Goal: Task Accomplishment & Management: Use online tool/utility

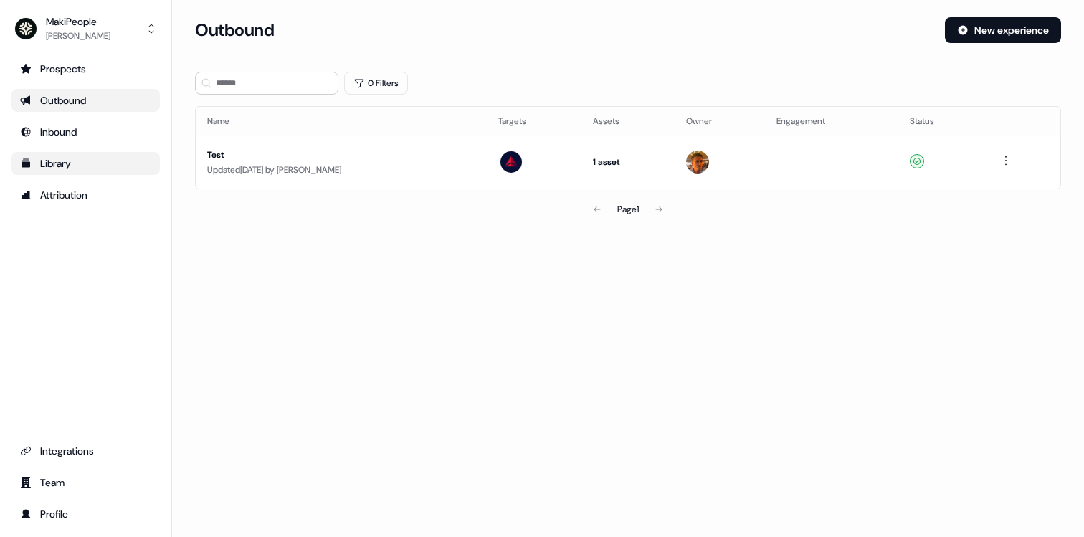
click at [52, 173] on link "Library" at bounding box center [85, 163] width 148 height 23
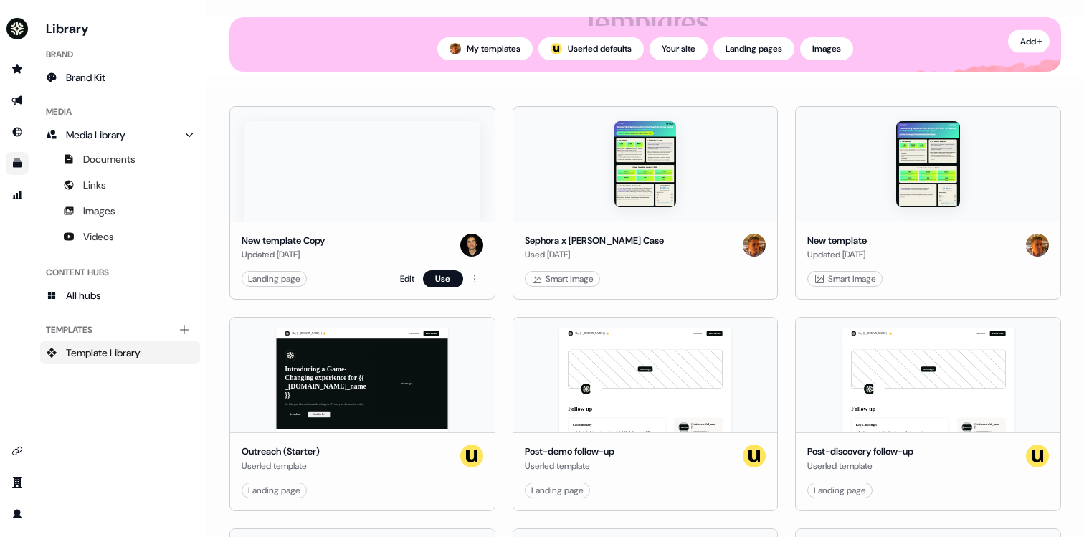
scroll to position [126, 0]
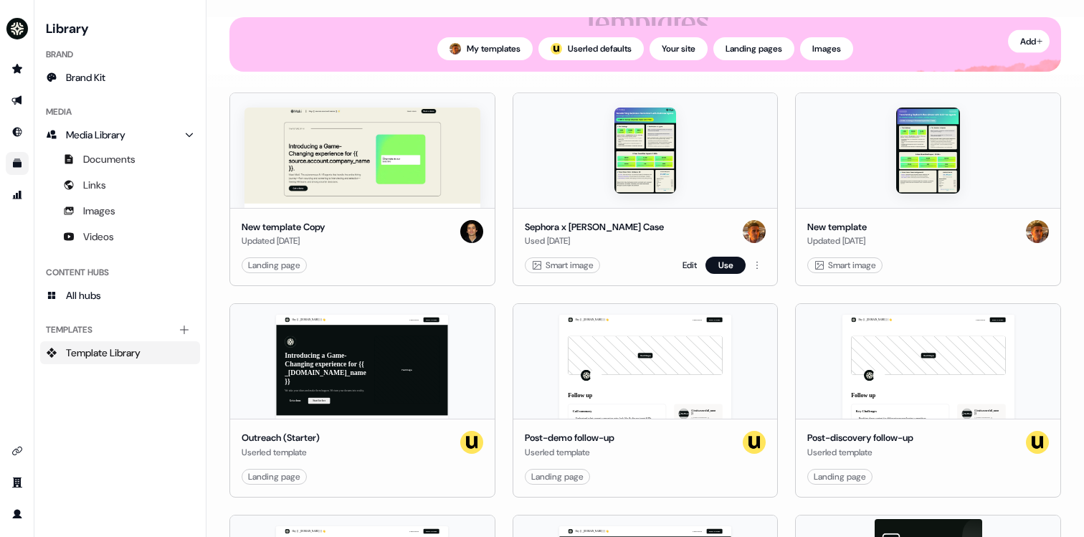
click at [639, 219] on div "Sephora x [PERSON_NAME] Case Used [DATE] Smart image Edit Use" at bounding box center [645, 247] width 265 height 78
click at [738, 268] on button "Use" at bounding box center [726, 265] width 40 height 17
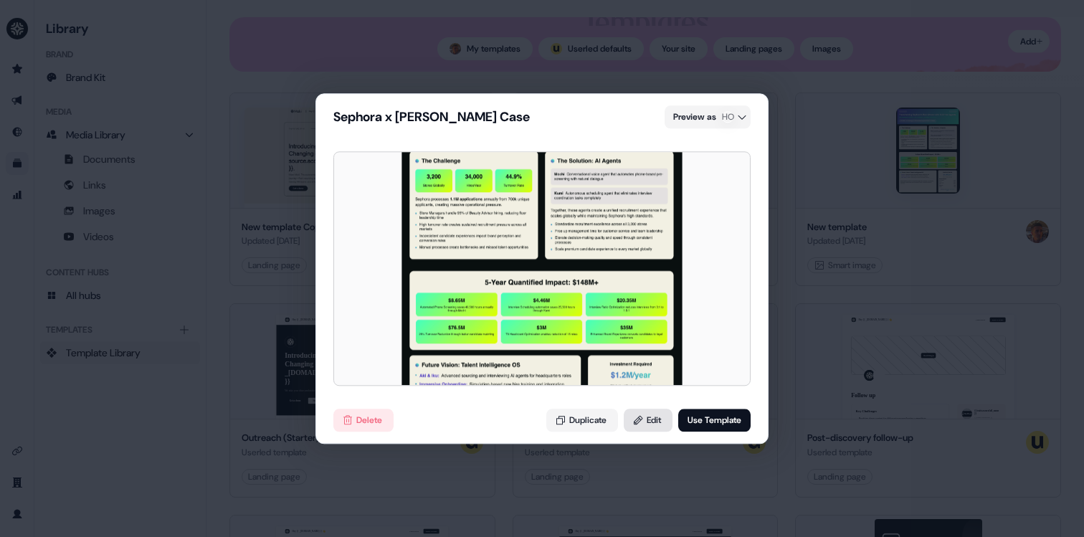
click at [645, 421] on button "Edit" at bounding box center [648, 420] width 49 height 23
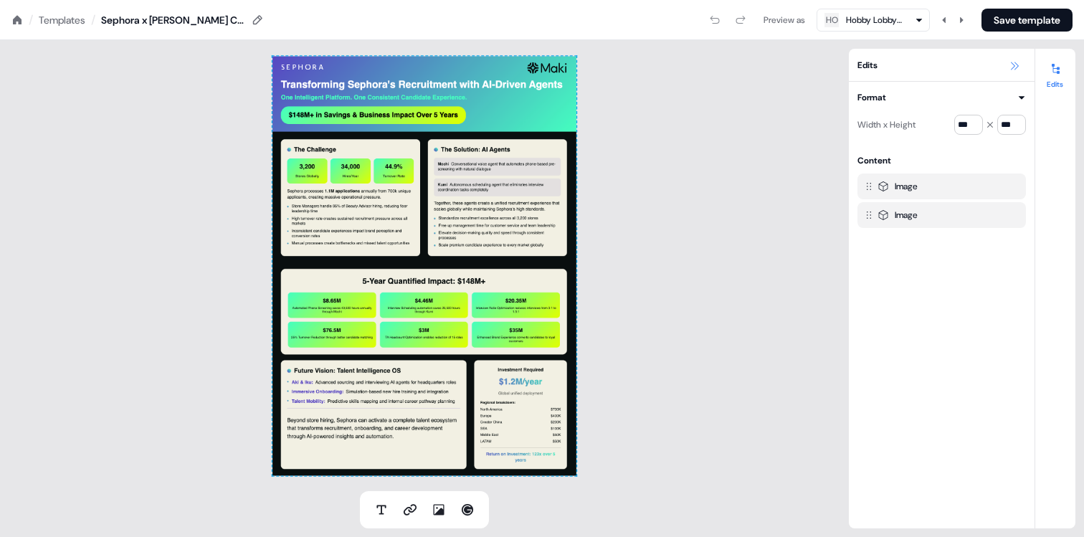
click at [1018, 72] on button at bounding box center [1014, 65] width 17 height 17
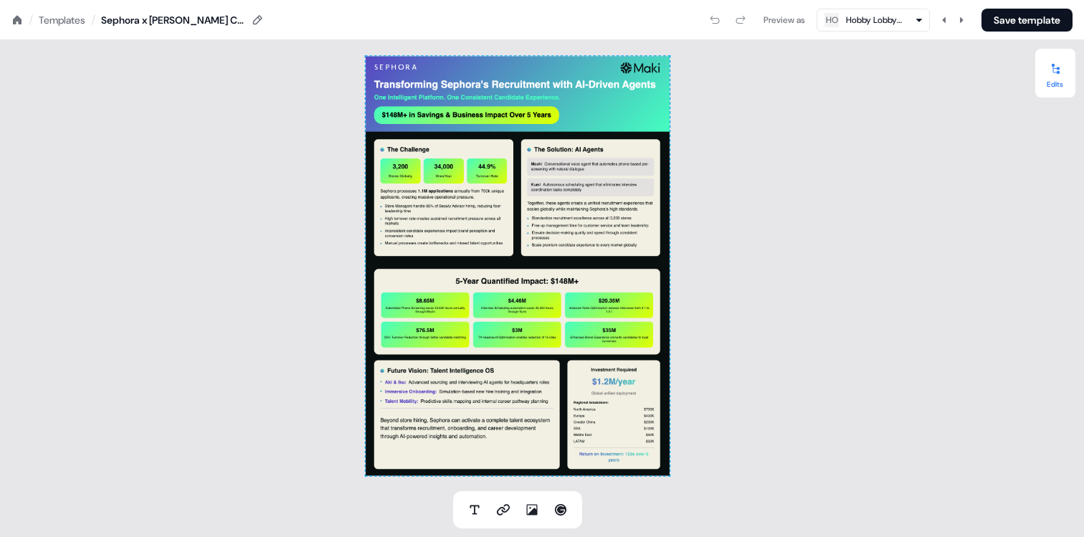
click at [1057, 73] on icon at bounding box center [1056, 69] width 8 height 10
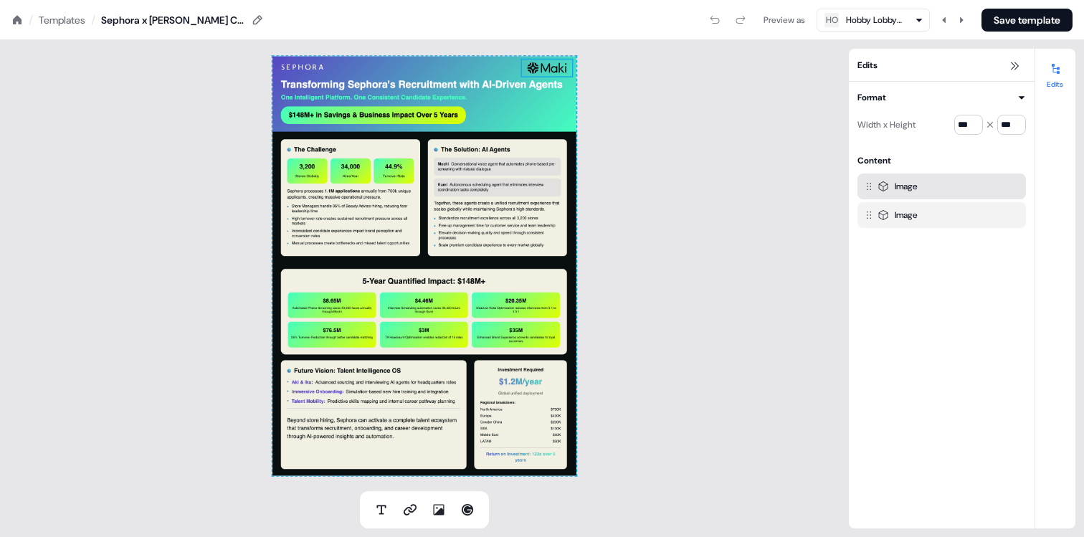
click at [864, 184] on icon at bounding box center [868, 186] width 11 height 11
click at [904, 188] on div "Image" at bounding box center [906, 186] width 23 height 14
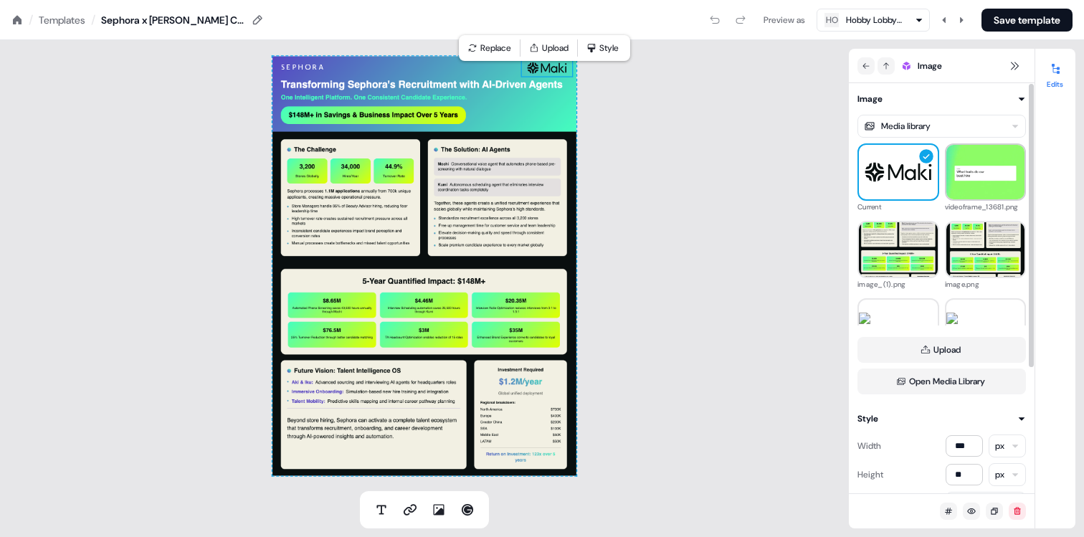
click at [990, 179] on img at bounding box center [986, 172] width 79 height 79
click at [964, 231] on img at bounding box center [986, 249] width 79 height 106
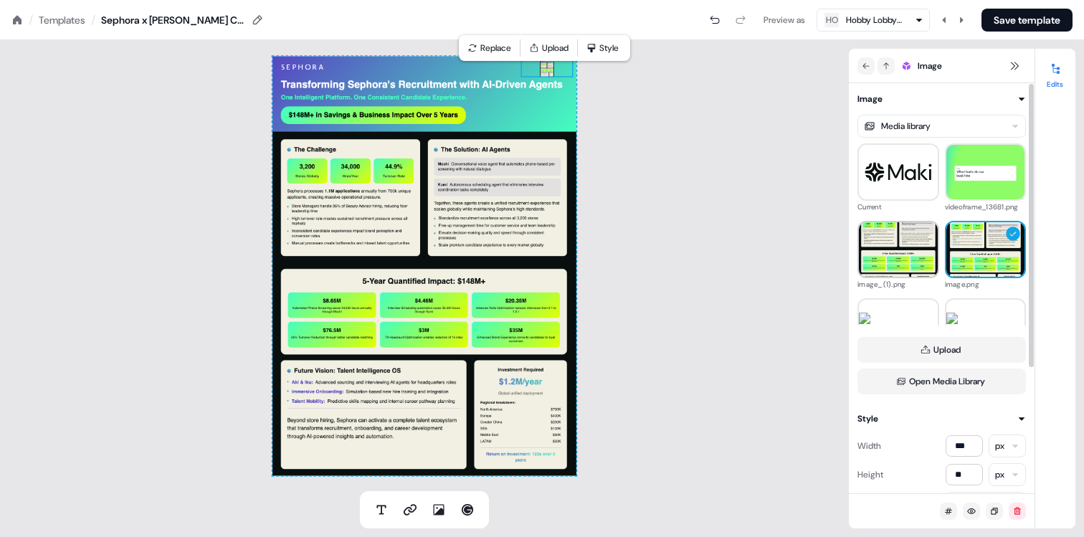
click at [890, 244] on img at bounding box center [898, 249] width 79 height 108
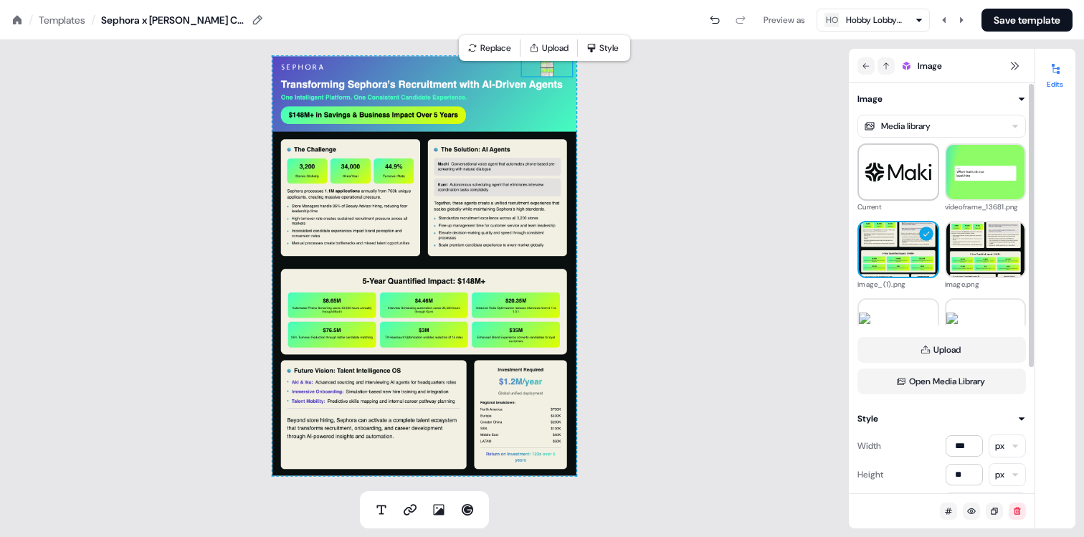
click at [897, 163] on img at bounding box center [898, 172] width 79 height 32
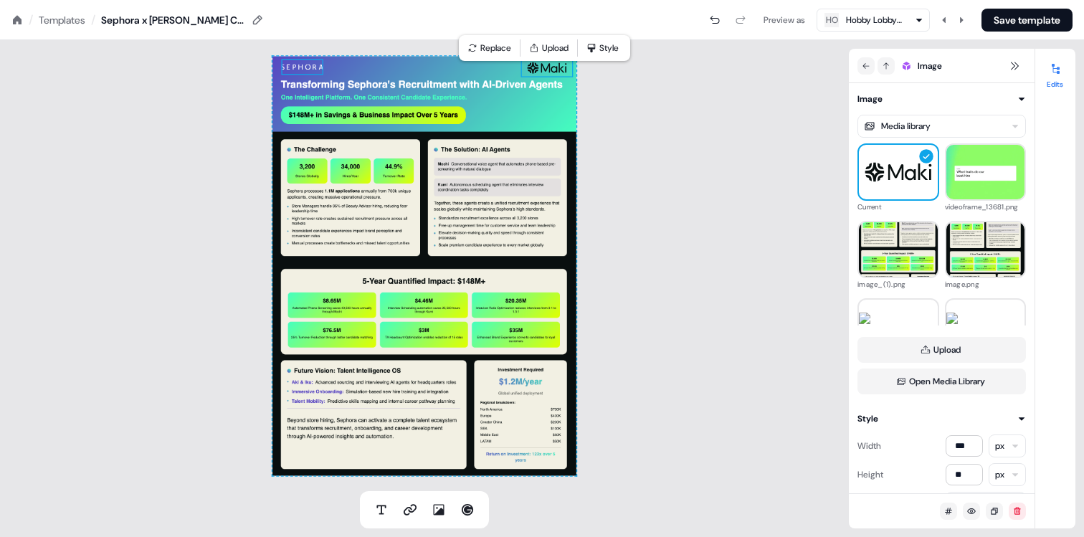
click at [309, 67] on img at bounding box center [302, 67] width 42 height 16
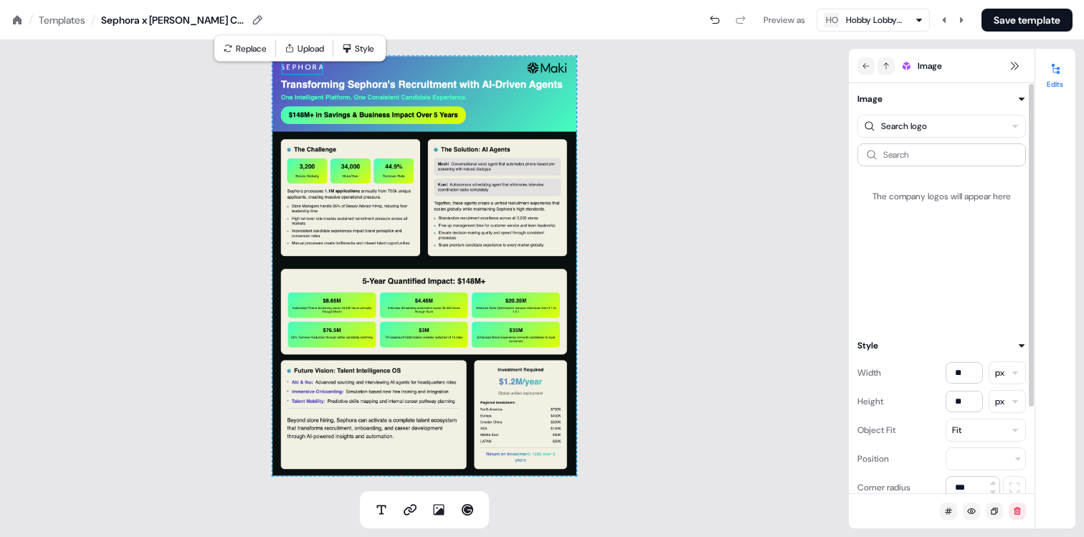
click at [936, 0] on html "For the best experience switch devices to a bigger screen. Go to [DOMAIN_NAME] …" at bounding box center [542, 0] width 1084 height 0
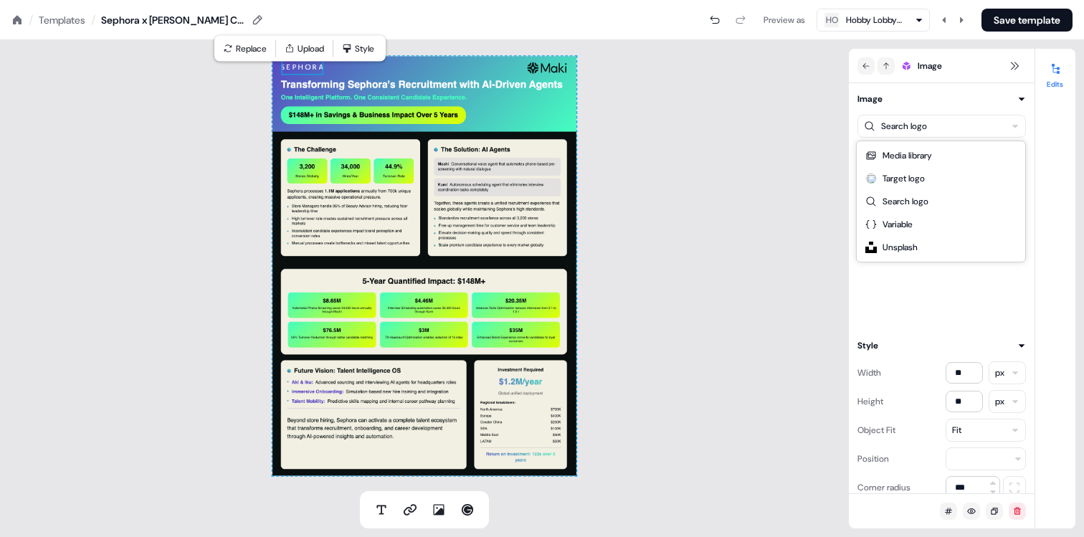
click at [948, 0] on html "For the best experience switch devices to a bigger screen. Go to [DOMAIN_NAME] …" at bounding box center [542, 0] width 1084 height 0
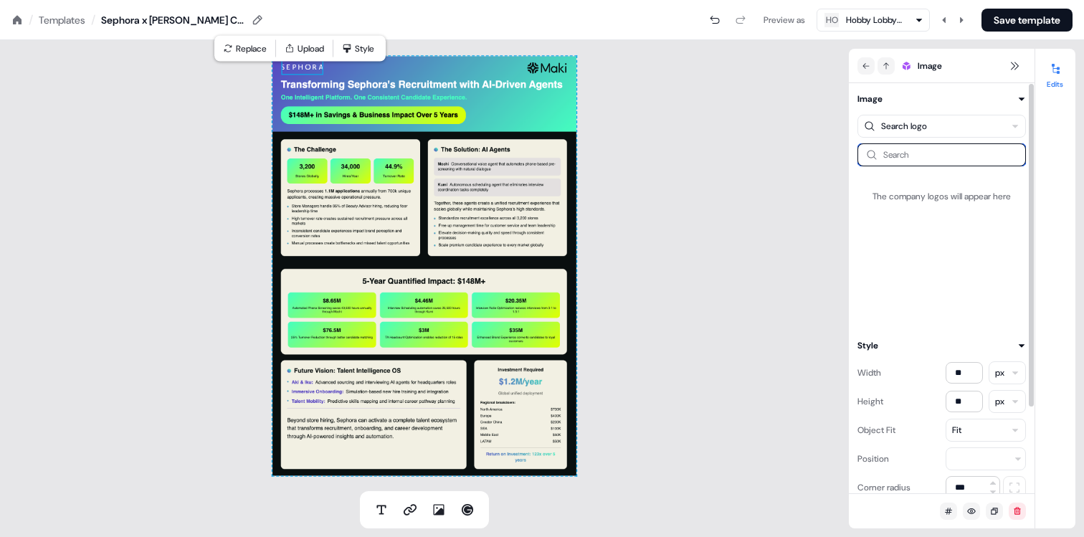
click at [901, 162] on input at bounding box center [942, 154] width 169 height 23
click at [1027, 25] on button "Save template" at bounding box center [1027, 20] width 91 height 23
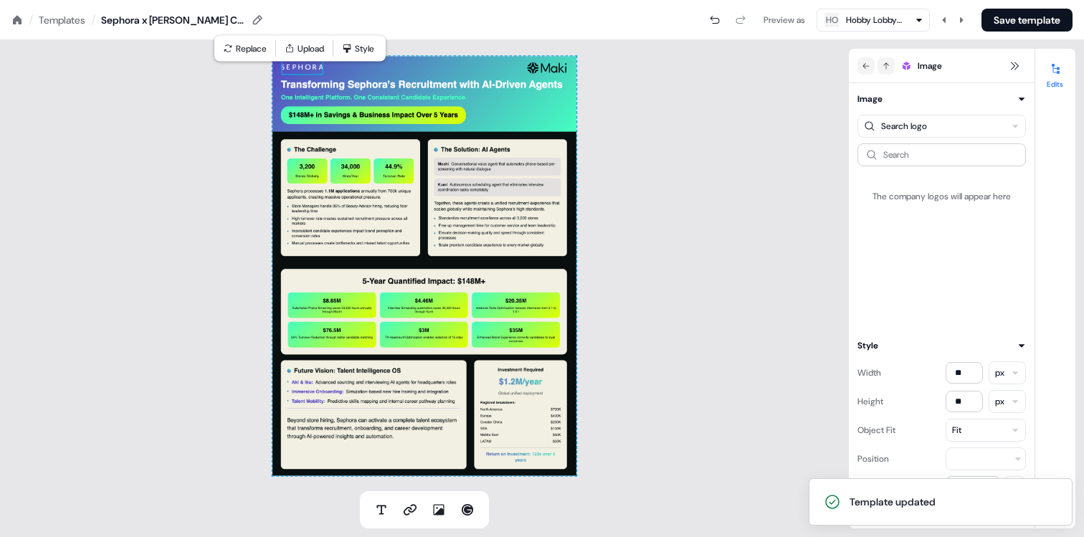
click at [19, 22] on icon at bounding box center [17, 19] width 9 height 9
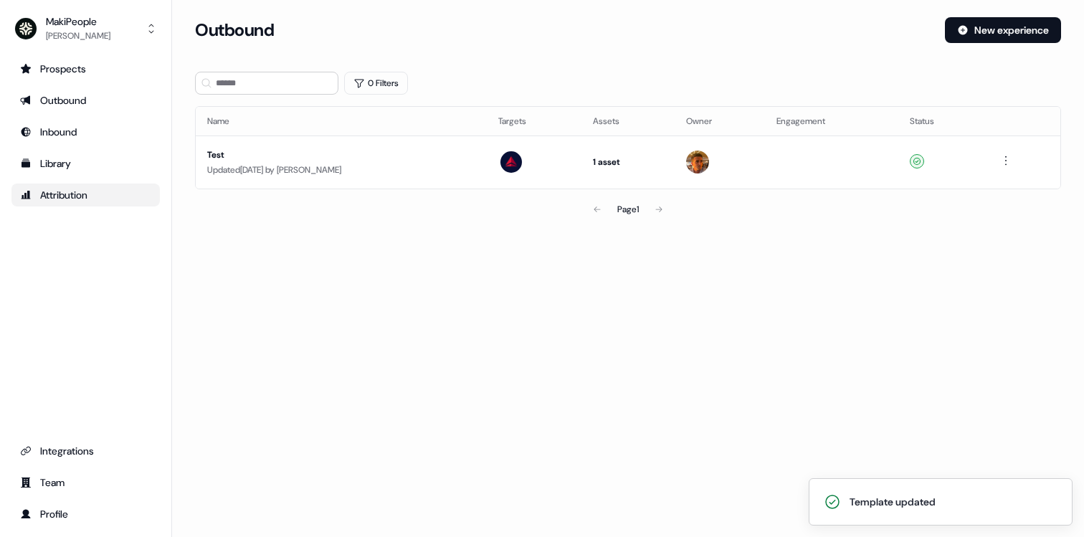
click at [67, 191] on div "Attribution" at bounding box center [85, 195] width 131 height 14
click at [67, 155] on link "Library" at bounding box center [85, 163] width 148 height 23
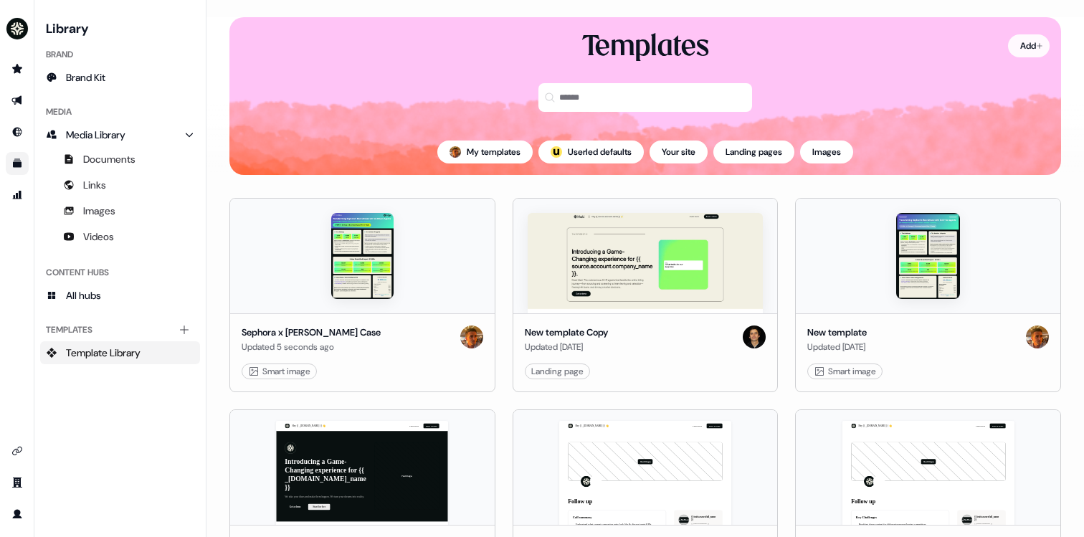
click at [1021, 44] on html "For the best experience switch devices to a bigger screen. Go to [DOMAIN_NAME] …" at bounding box center [542, 268] width 1084 height 537
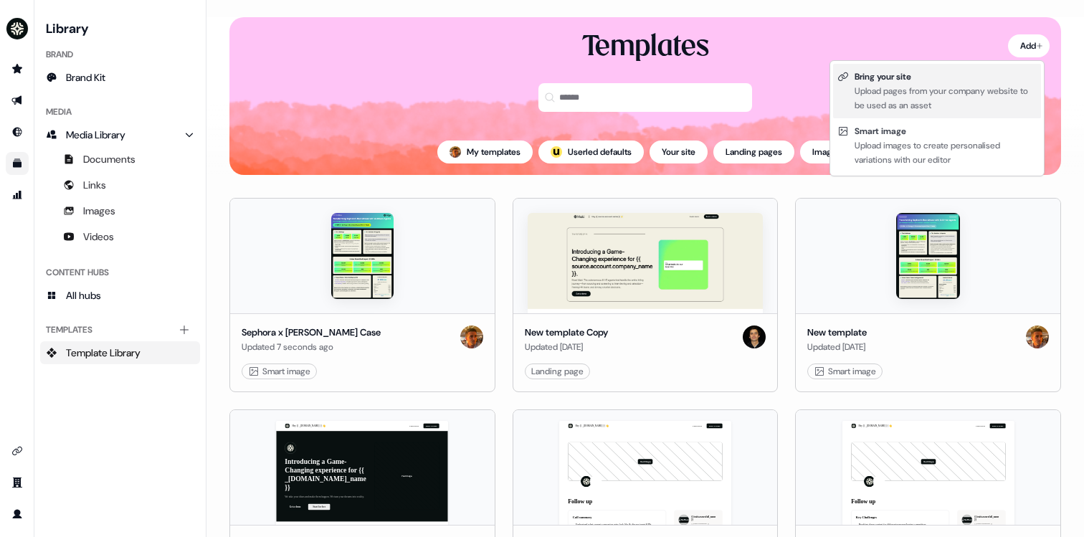
click at [921, 108] on div "Upload pages from your company website to be used as an asset" at bounding box center [946, 98] width 182 height 29
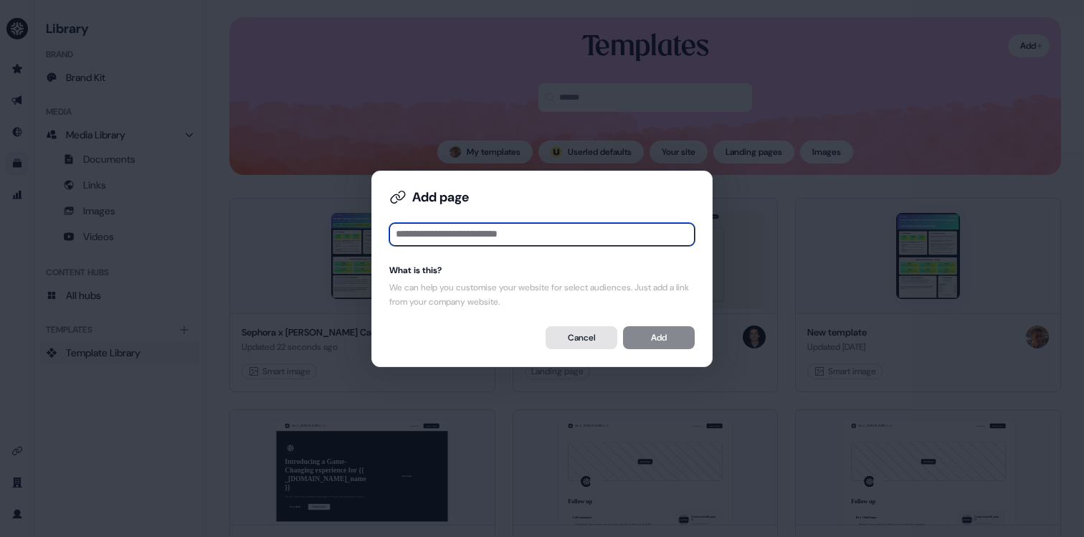
paste input "**********"
type input "**********"
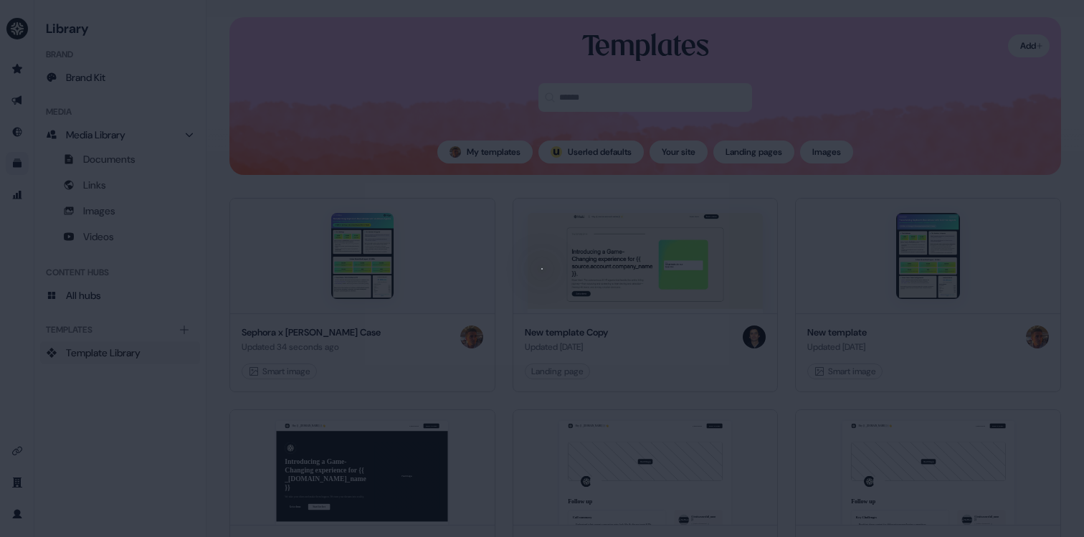
click at [717, 218] on div at bounding box center [542, 268] width 1084 height 537
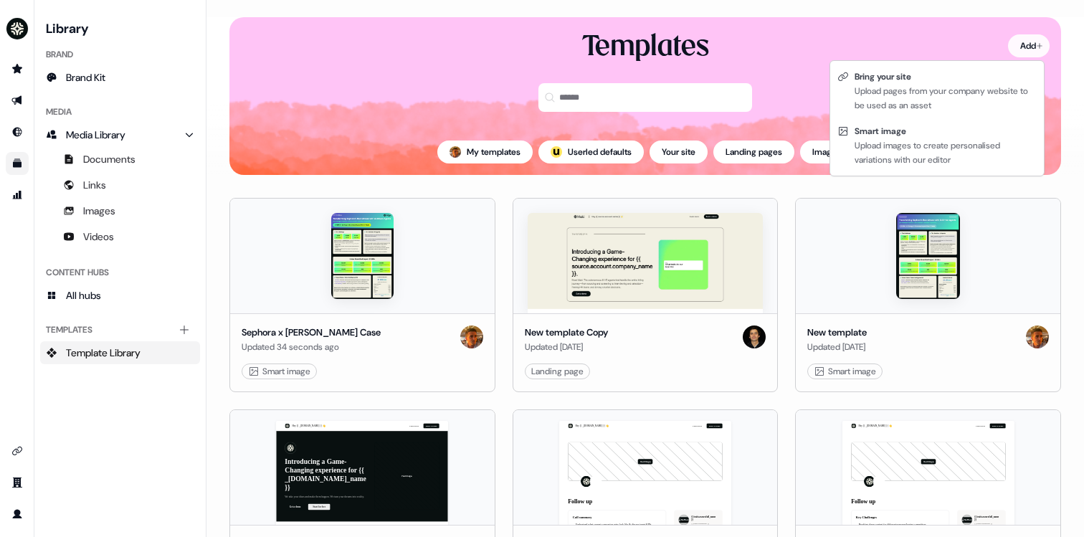
click at [1010, 47] on html "For the best experience switch devices to a bigger screen. Go to [DOMAIN_NAME] …" at bounding box center [542, 268] width 1084 height 537
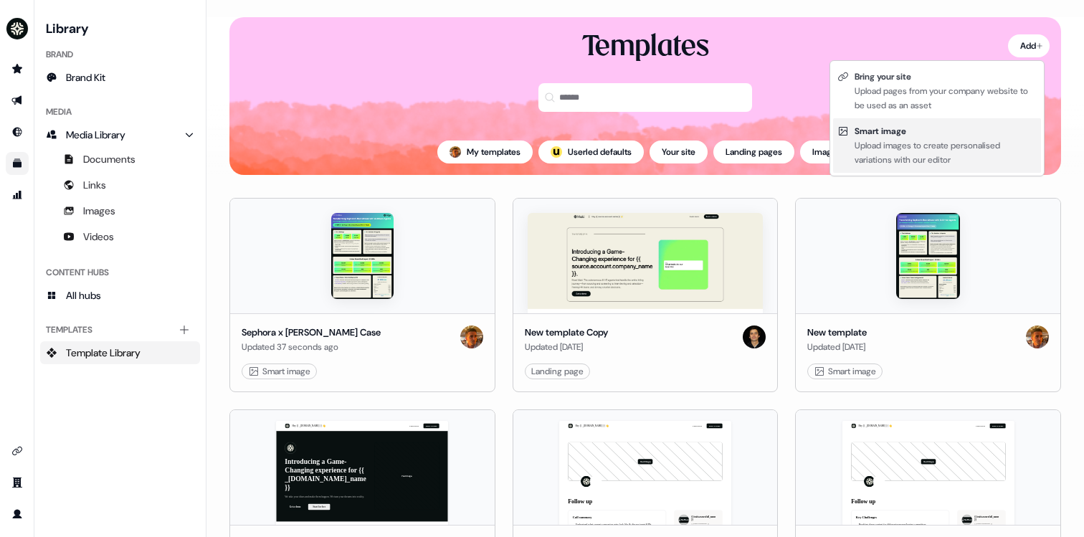
click at [898, 144] on div "Upload images to create personalised variations with our editor" at bounding box center [946, 152] width 182 height 29
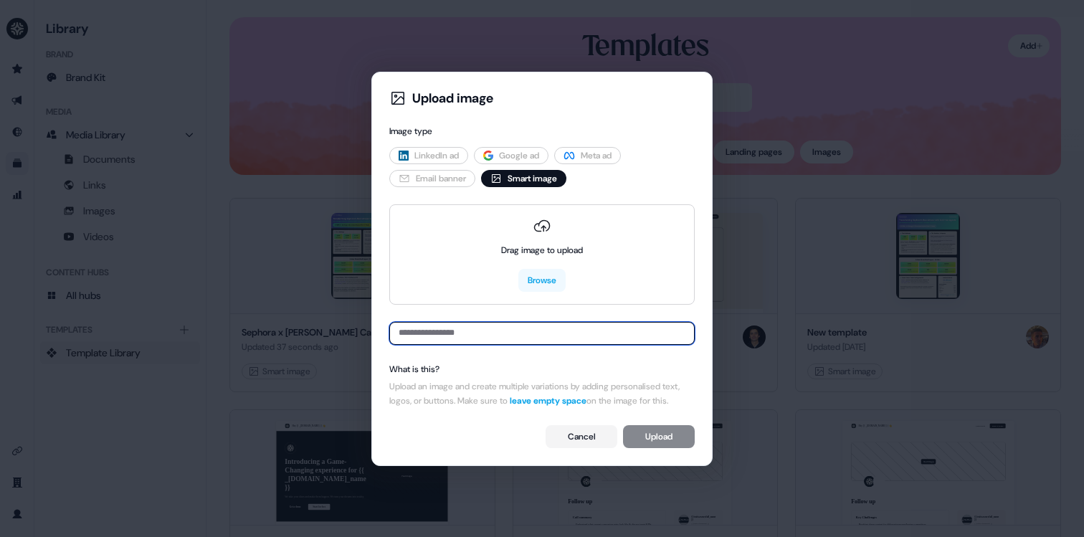
click at [473, 330] on input at bounding box center [541, 333] width 305 height 23
paste input "**********"
type input "**********"
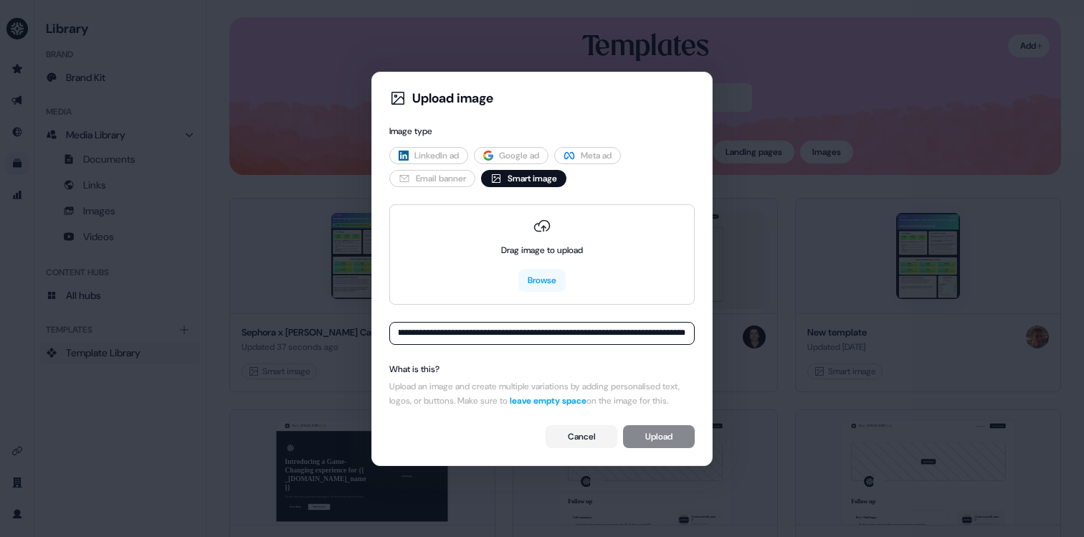
click at [648, 354] on div "**********" at bounding box center [542, 269] width 317 height 370
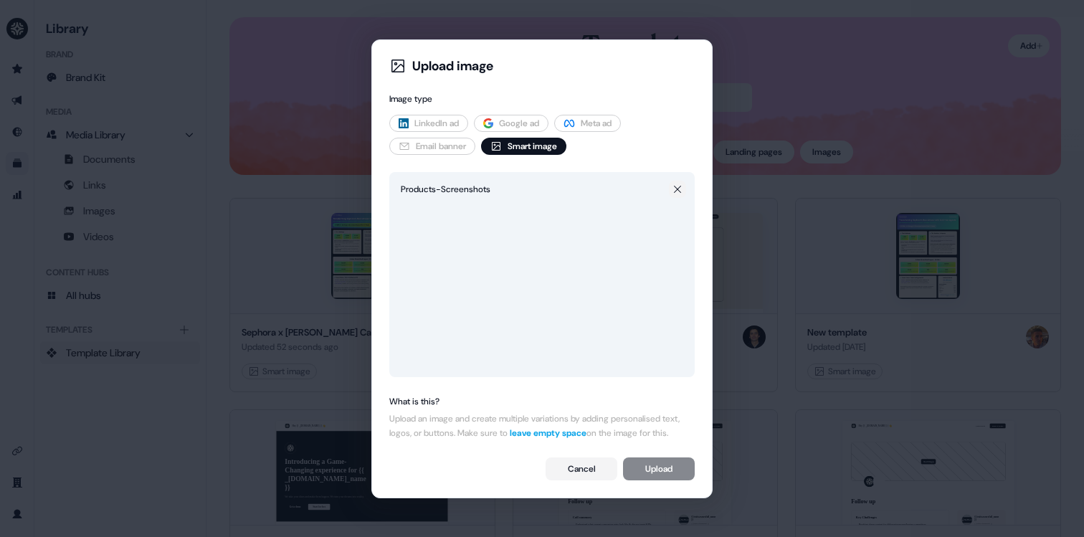
click at [674, 184] on icon at bounding box center [677, 189] width 11 height 11
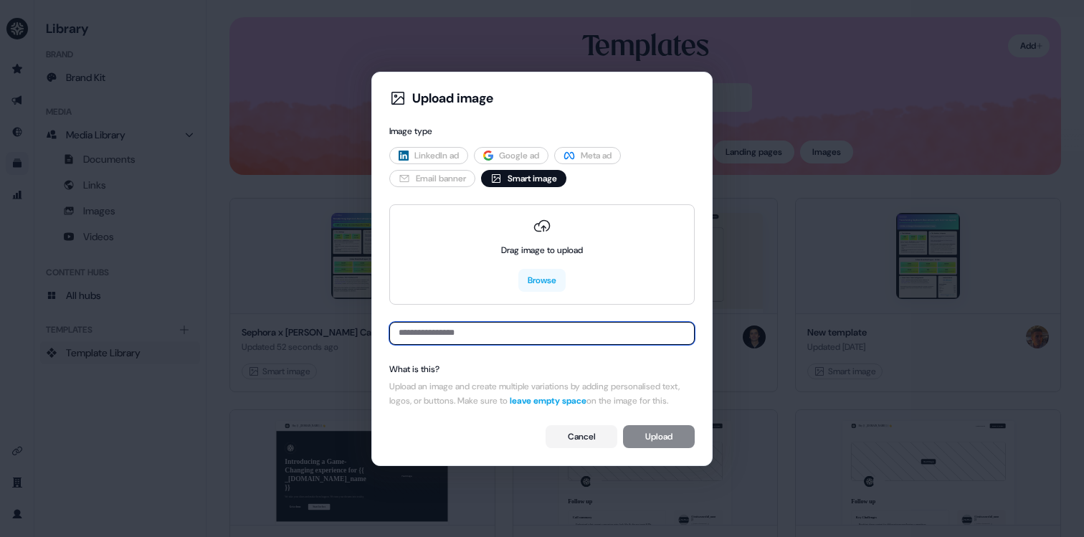
click at [519, 325] on input at bounding box center [541, 333] width 305 height 23
paste input "**********"
type input "**********"
click at [572, 373] on div "**********" at bounding box center [542, 269] width 317 height 370
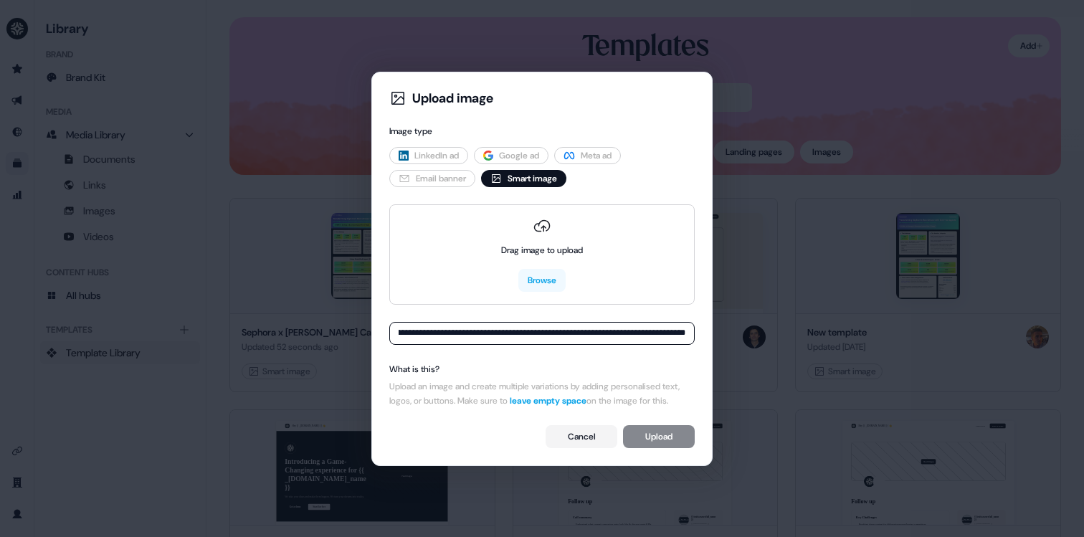
scroll to position [0, 0]
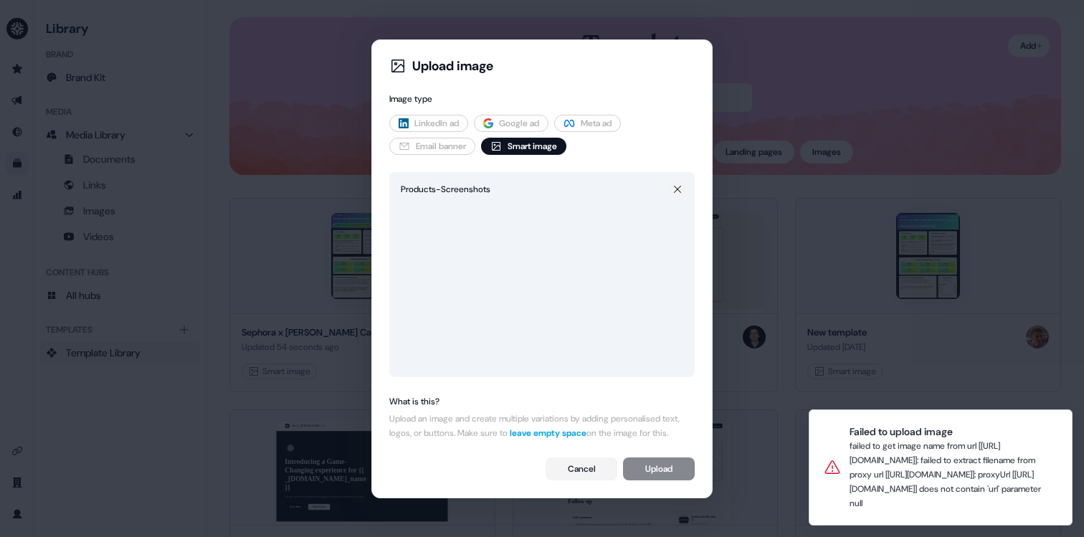
click at [675, 186] on icon at bounding box center [677, 189] width 11 height 11
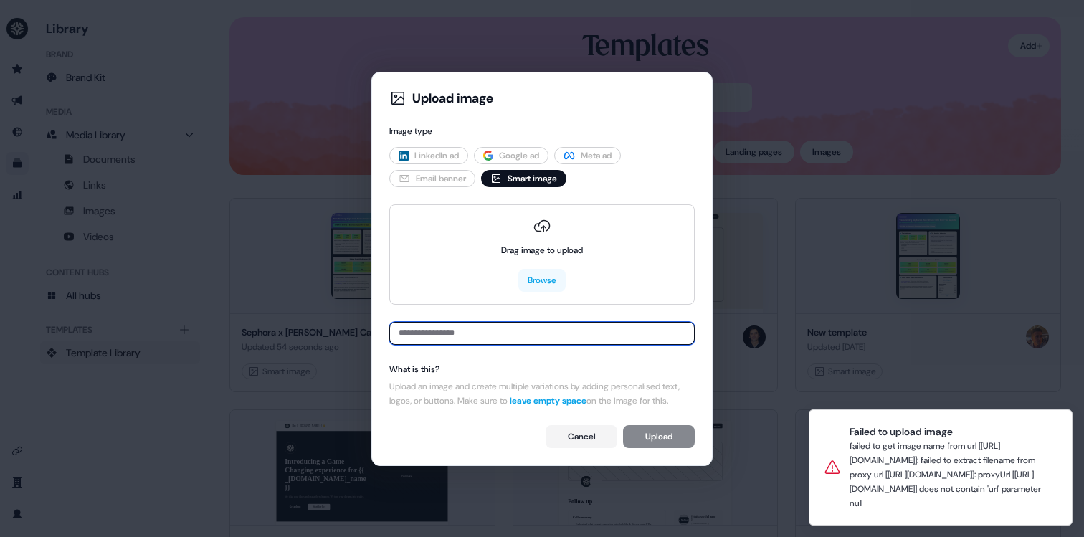
click at [503, 331] on input at bounding box center [541, 333] width 305 height 23
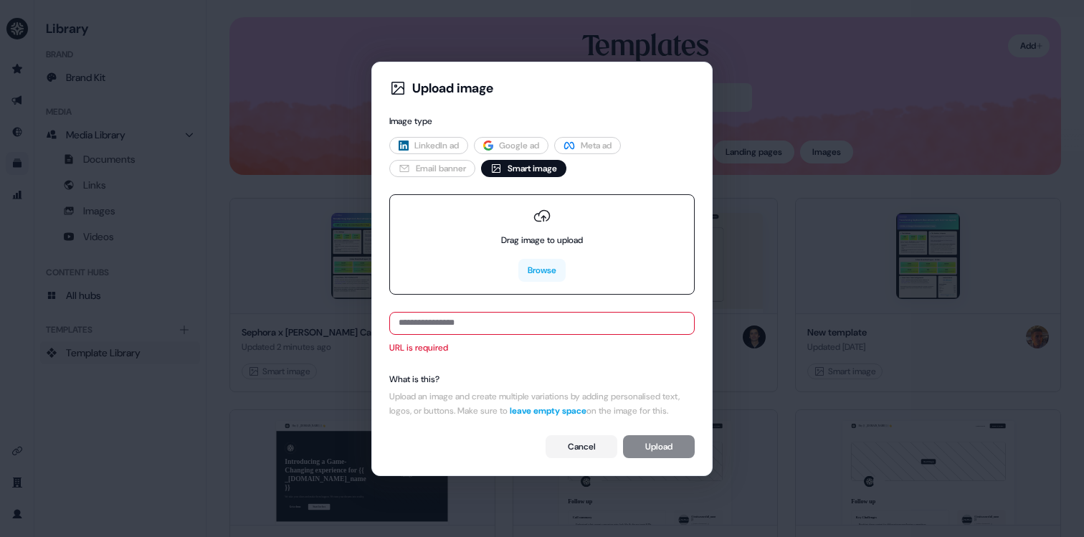
click at [529, 237] on div "Drag image to upload" at bounding box center [542, 240] width 82 height 14
type input "**********"
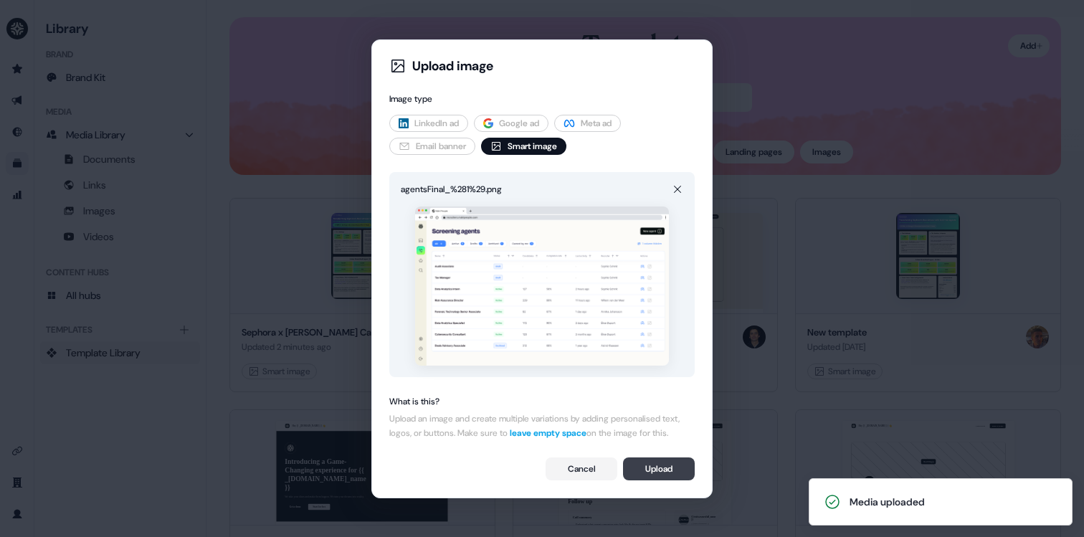
click at [658, 475] on button "Upload" at bounding box center [659, 468] width 72 height 23
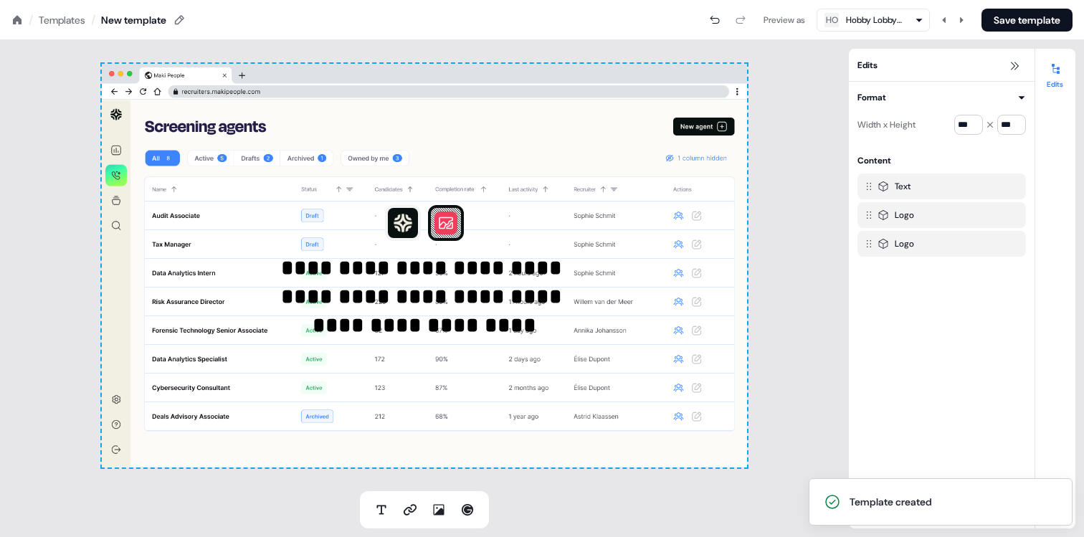
click at [820, 99] on div "**********" at bounding box center [424, 265] width 849 height 451
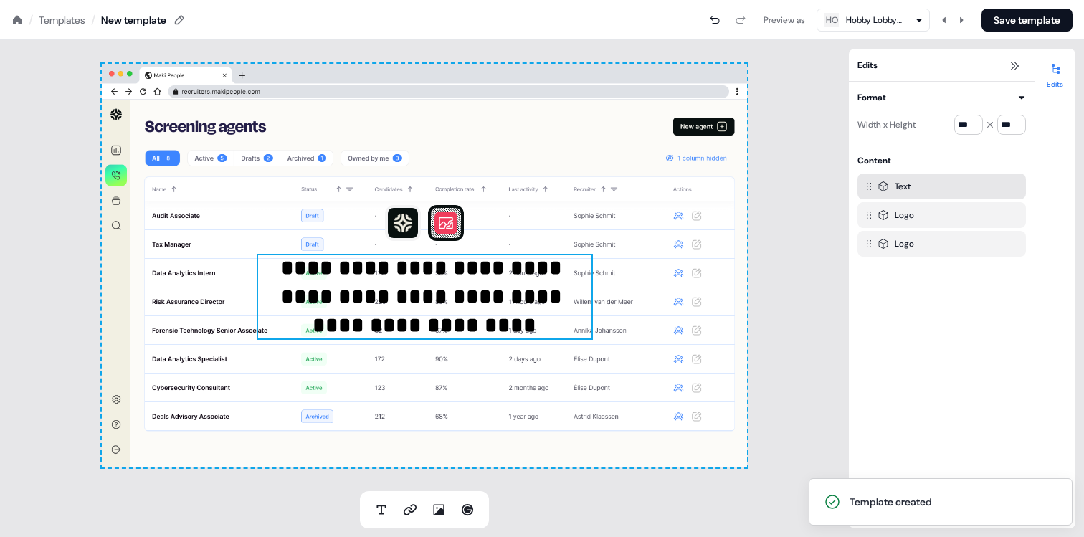
click at [475, 290] on p "**********" at bounding box center [425, 297] width 336 height 86
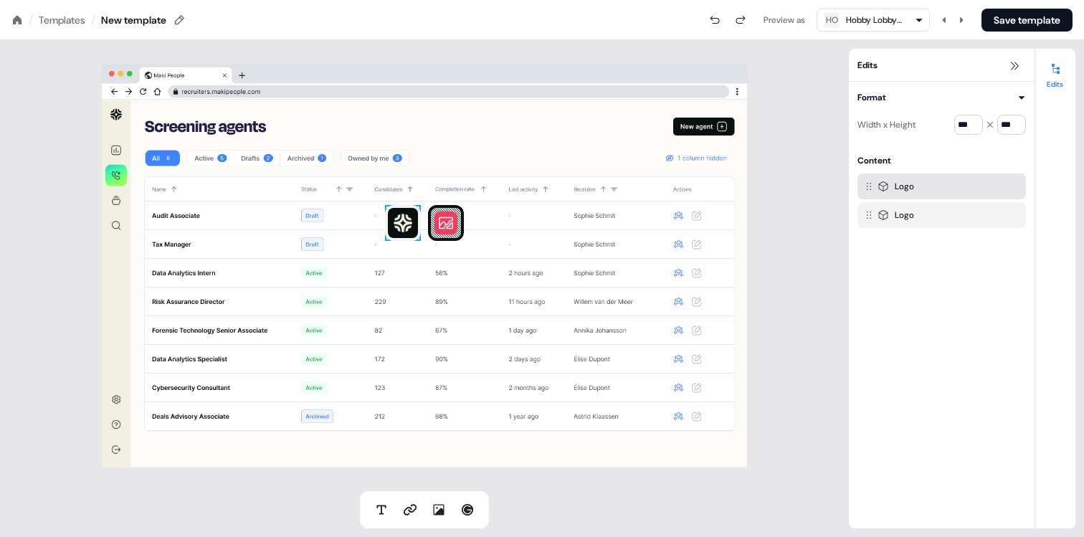
click at [409, 234] on img at bounding box center [403, 223] width 36 height 36
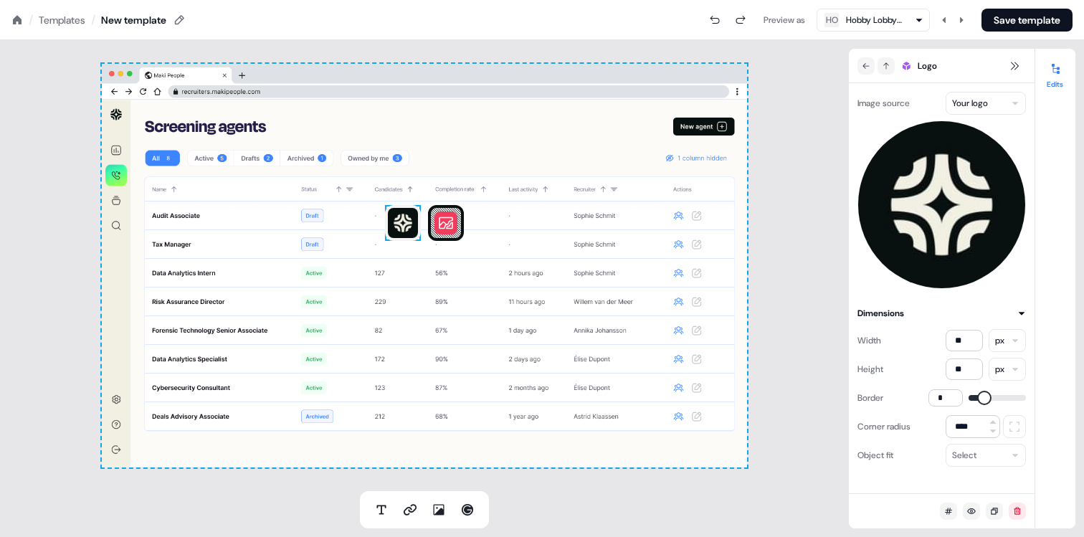
click at [115, 115] on div "To pick up a draggable item, press the space bar. While dragging, use the arrow…" at bounding box center [424, 266] width 645 height 404
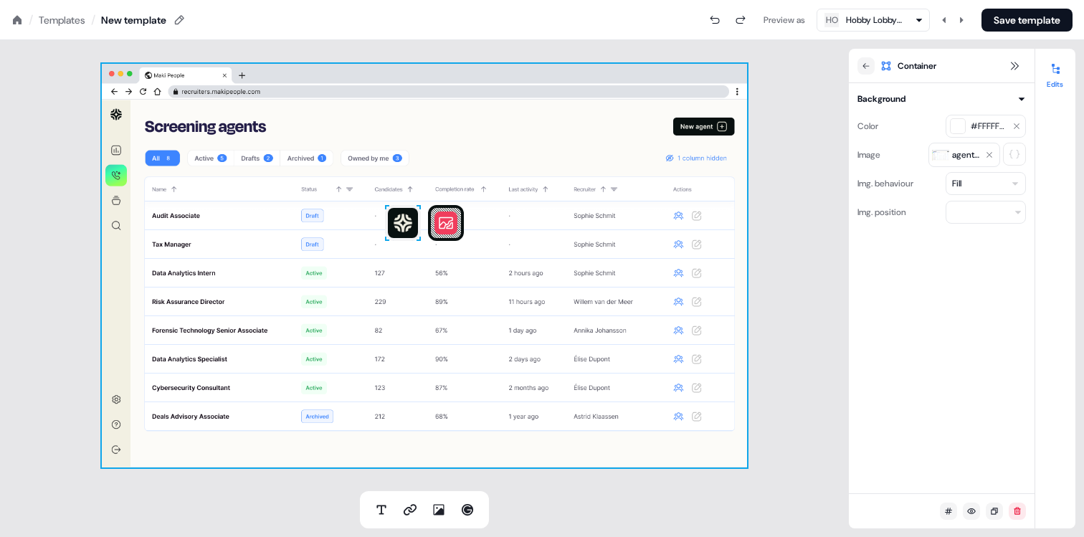
click at [465, 220] on div "To pick up a draggable item, press the space bar. While dragging, use the arrow…" at bounding box center [424, 266] width 645 height 404
click at [456, 225] on button at bounding box center [446, 223] width 23 height 23
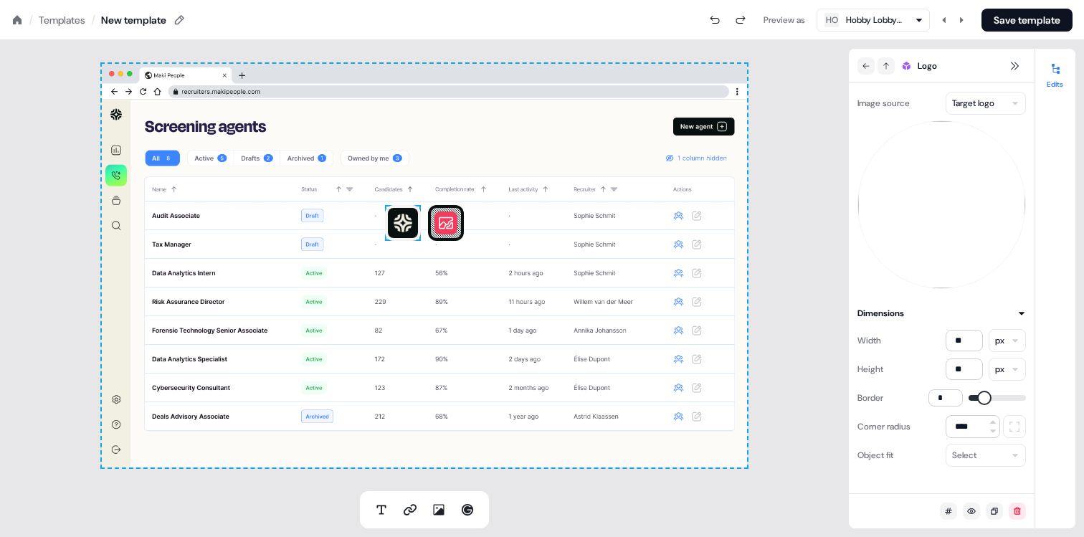
click at [402, 222] on img at bounding box center [403, 223] width 36 height 36
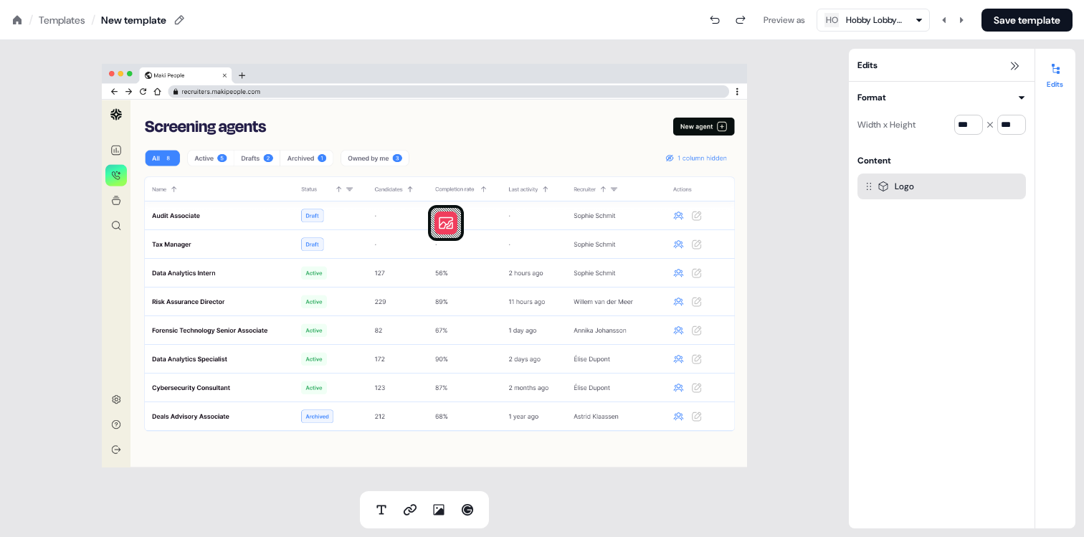
click at [444, 227] on icon at bounding box center [446, 223] width 14 height 12
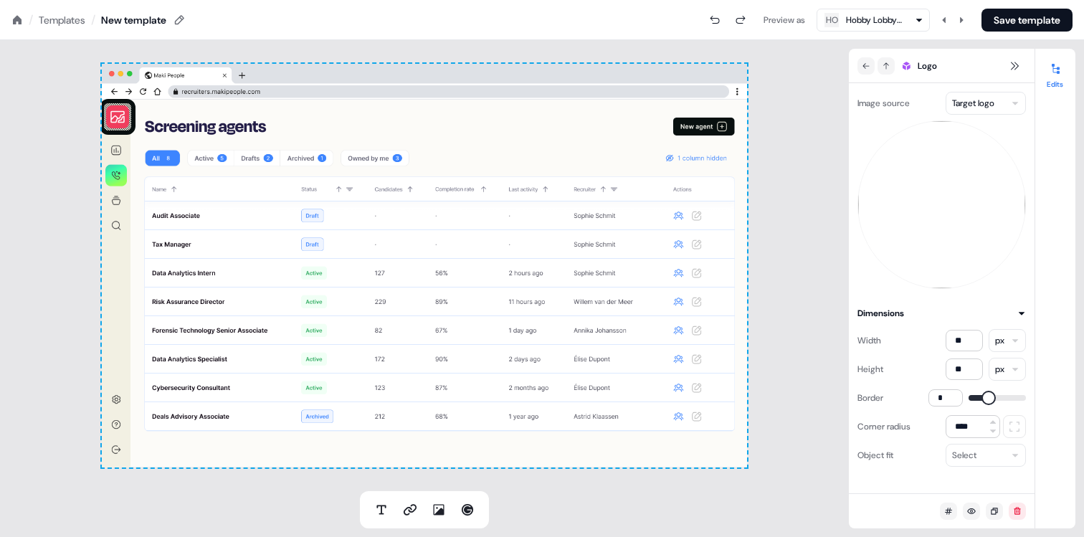
type input "*"
click at [982, 397] on span at bounding box center [989, 398] width 14 height 14
click at [992, 434] on icon at bounding box center [993, 431] width 9 height 9
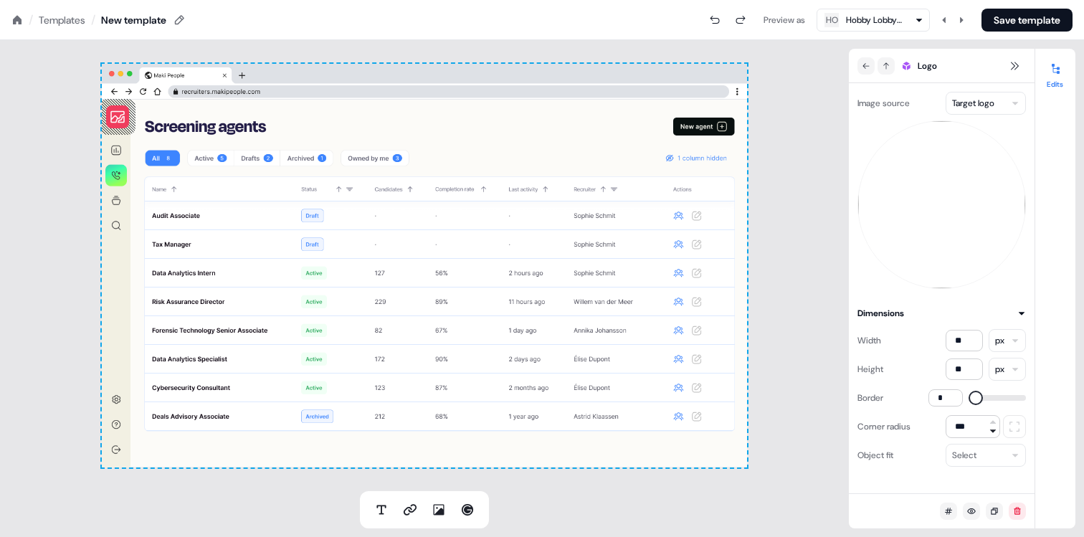
click at [992, 434] on icon at bounding box center [993, 431] width 9 height 9
type input "***"
click at [128, 119] on button at bounding box center [117, 116] width 23 height 23
click at [129, 125] on line at bounding box center [121, 118] width 42 height 40
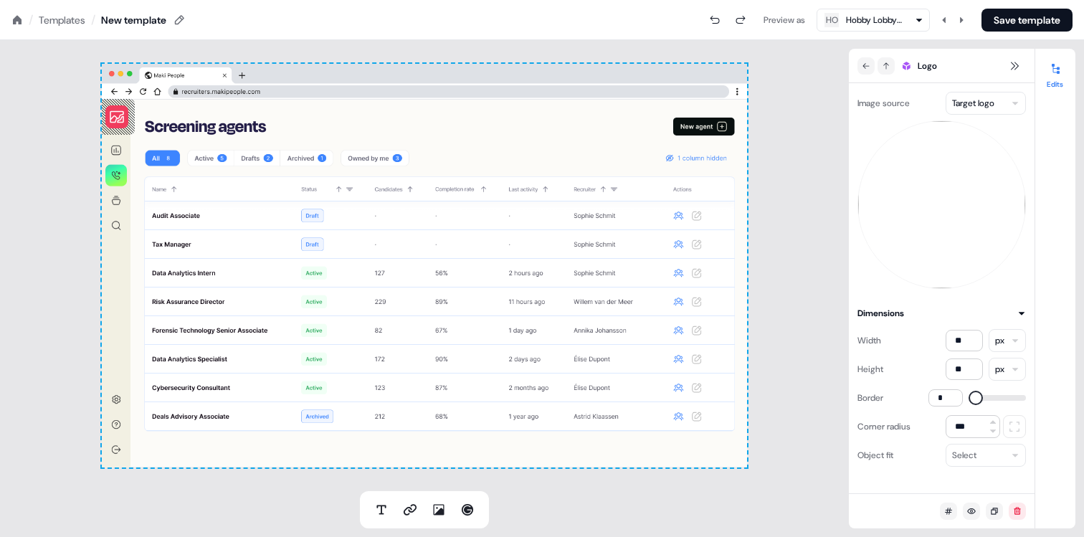
click at [1040, 14] on button "Save template" at bounding box center [1027, 20] width 91 height 23
click at [1040, 14] on div "Preview as HO Hobby Lobby Transportation Save template" at bounding box center [629, 20] width 886 height 23
click at [21, 16] on icon at bounding box center [16, 19] width 11 height 11
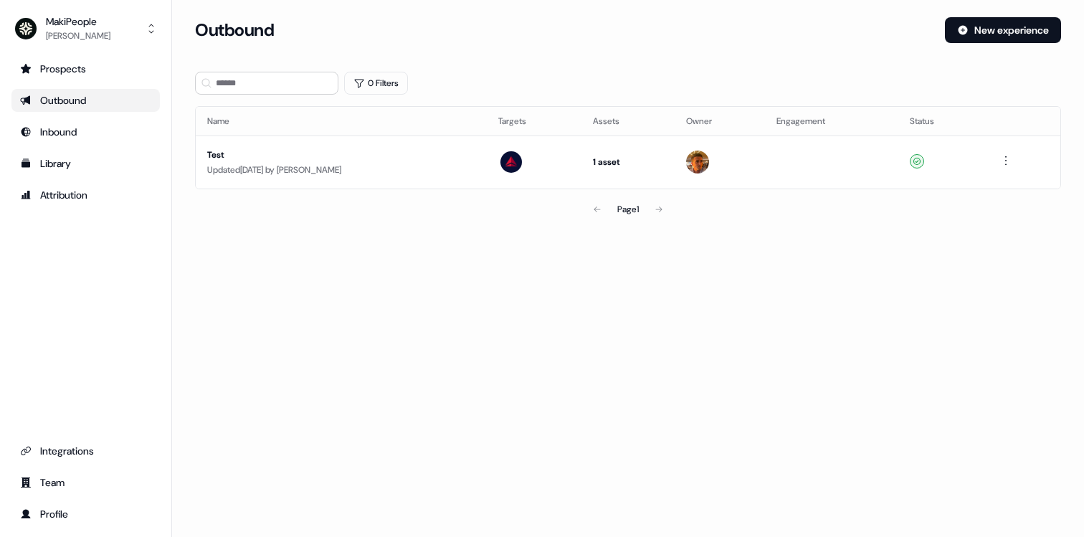
click at [87, 100] on div "Outbound" at bounding box center [85, 100] width 131 height 14
click at [64, 106] on div "Outbound" at bounding box center [85, 100] width 131 height 14
click at [1003, 25] on button "New experience" at bounding box center [1003, 30] width 116 height 26
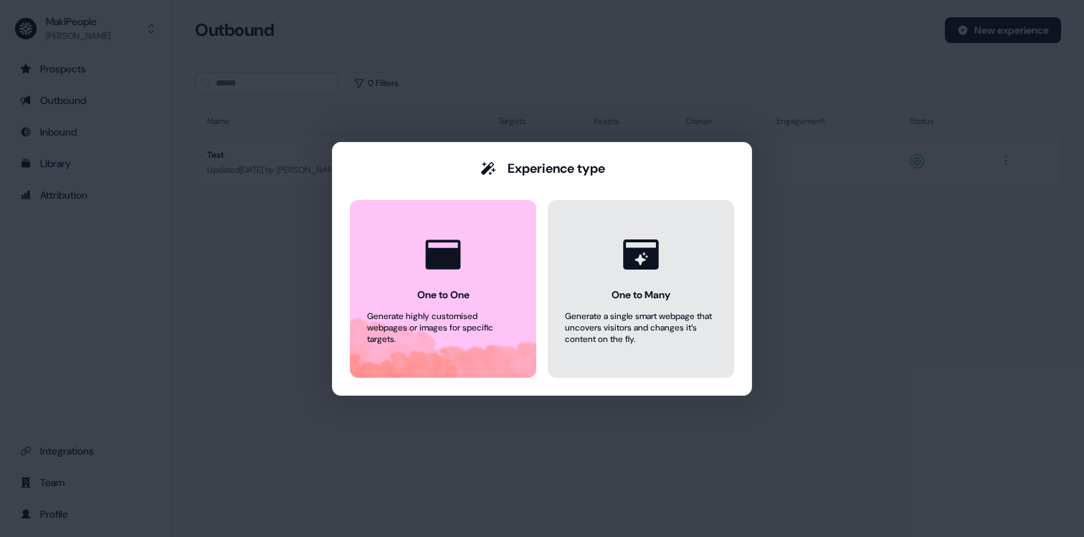
click at [592, 267] on button "One to Many Generate a single smart webpage that uncovers visitors and changes …" at bounding box center [641, 289] width 186 height 178
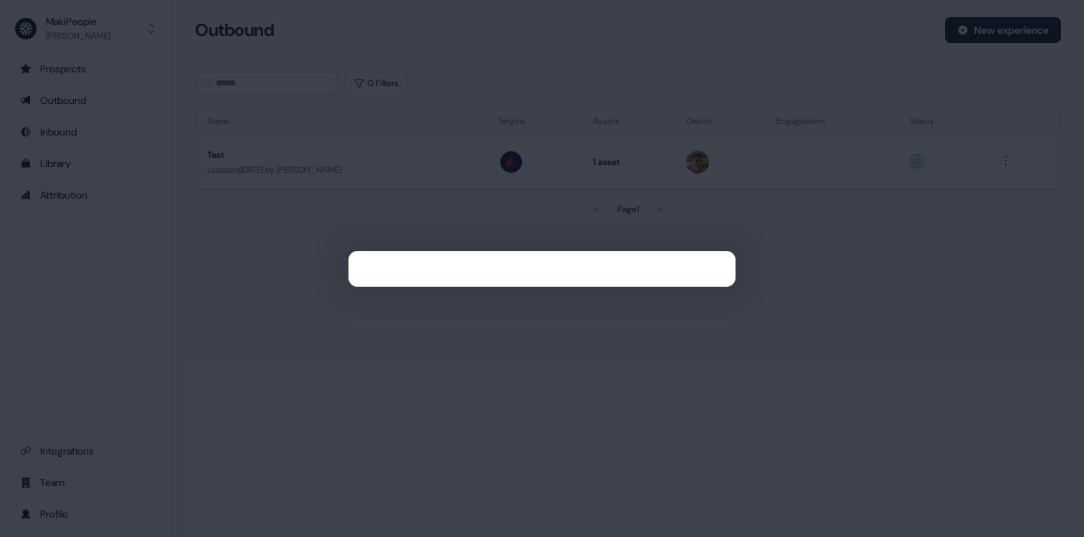
click at [712, 50] on div at bounding box center [542, 268] width 1084 height 537
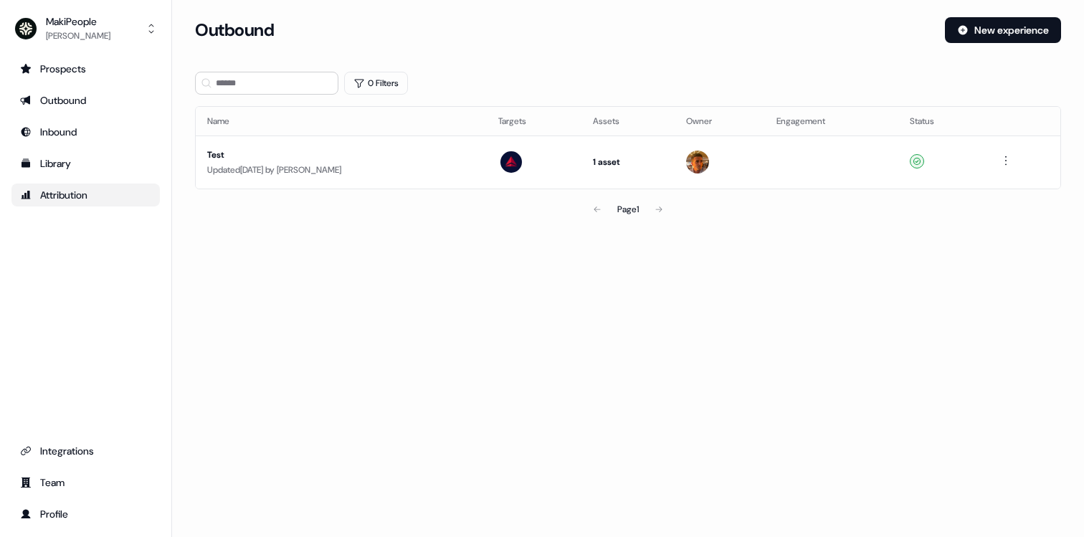
click at [113, 184] on link "Attribution" at bounding box center [85, 195] width 148 height 23
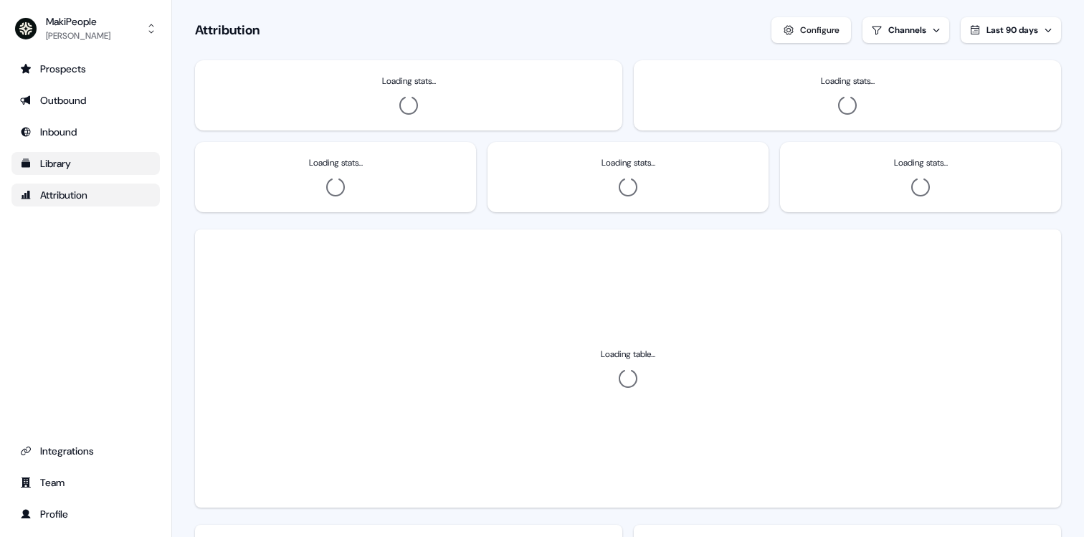
click at [89, 162] on div "Library" at bounding box center [85, 163] width 131 height 14
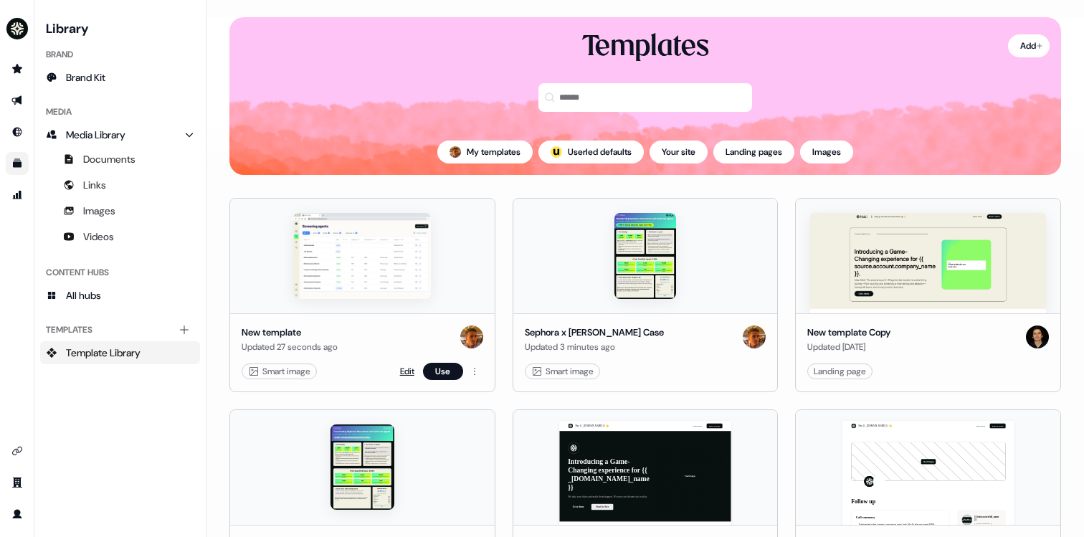
click at [404, 371] on link "Edit" at bounding box center [407, 371] width 14 height 14
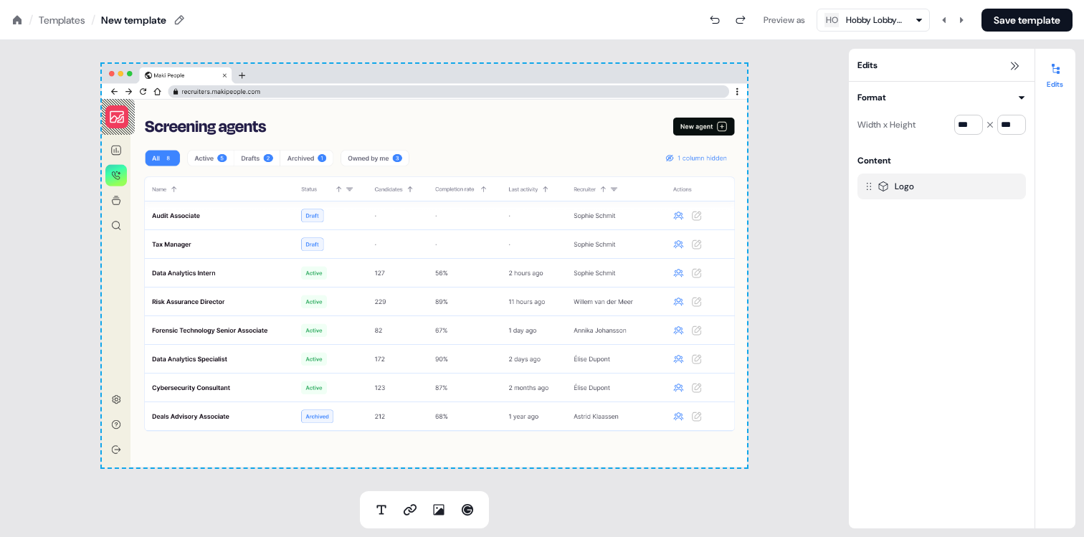
click at [210, 114] on div "To pick up a draggable item, press the space bar. While dragging, use the arrow…" at bounding box center [424, 266] width 645 height 404
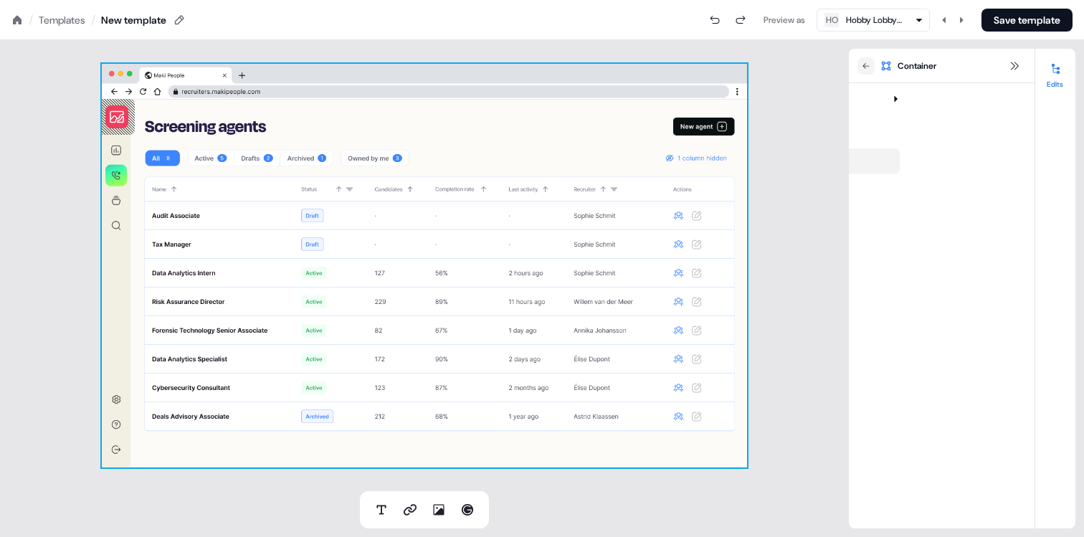
click at [209, 125] on div "To pick up a draggable item, press the space bar. While dragging, use the arrow…" at bounding box center [424, 266] width 645 height 404
drag, startPoint x: 143, startPoint y: 125, endPoint x: 290, endPoint y: 131, distance: 146.4
click at [290, 131] on div "To pick up a draggable item, press the space bar. While dragging, use the arrow…" at bounding box center [424, 266] width 645 height 404
click at [17, 22] on icon at bounding box center [16, 19] width 11 height 11
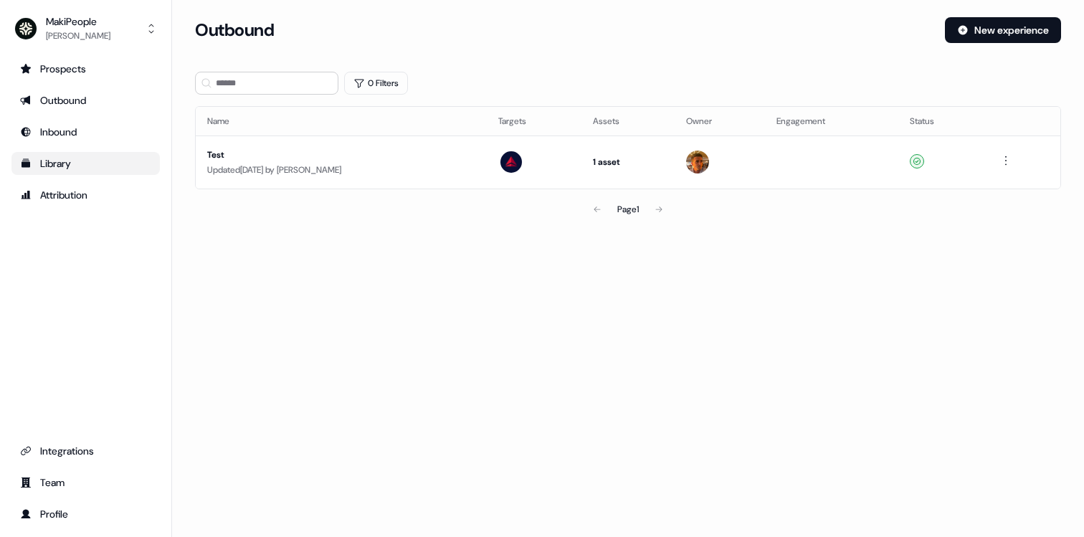
click at [52, 165] on div "Library" at bounding box center [85, 163] width 131 height 14
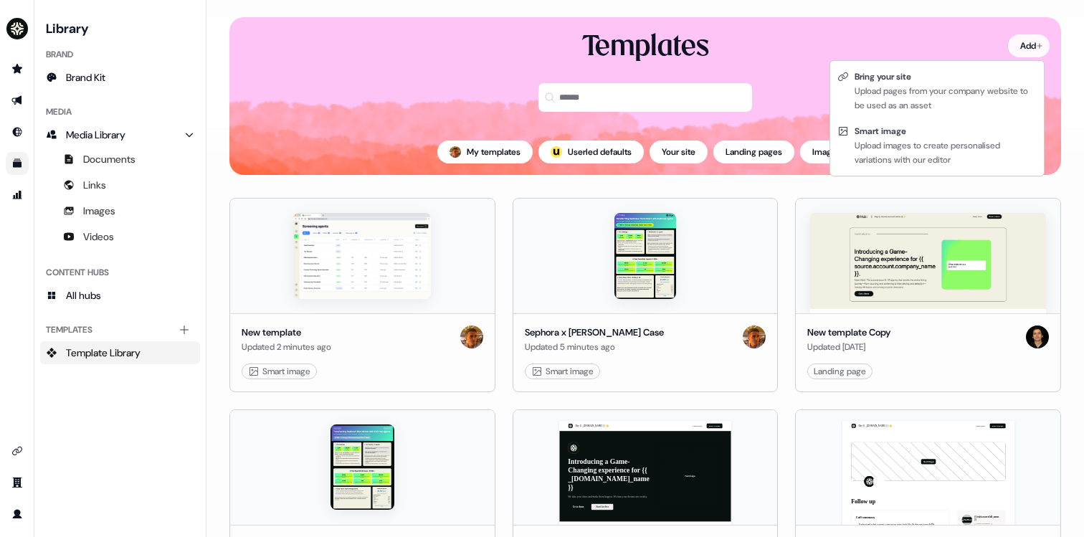
click at [1030, 39] on html "For the best experience switch devices to a bigger screen. Go to [DOMAIN_NAME] …" at bounding box center [542, 268] width 1084 height 537
click at [1016, 47] on html "For the best experience switch devices to a bigger screen. Go to [DOMAIN_NAME] …" at bounding box center [542, 268] width 1084 height 537
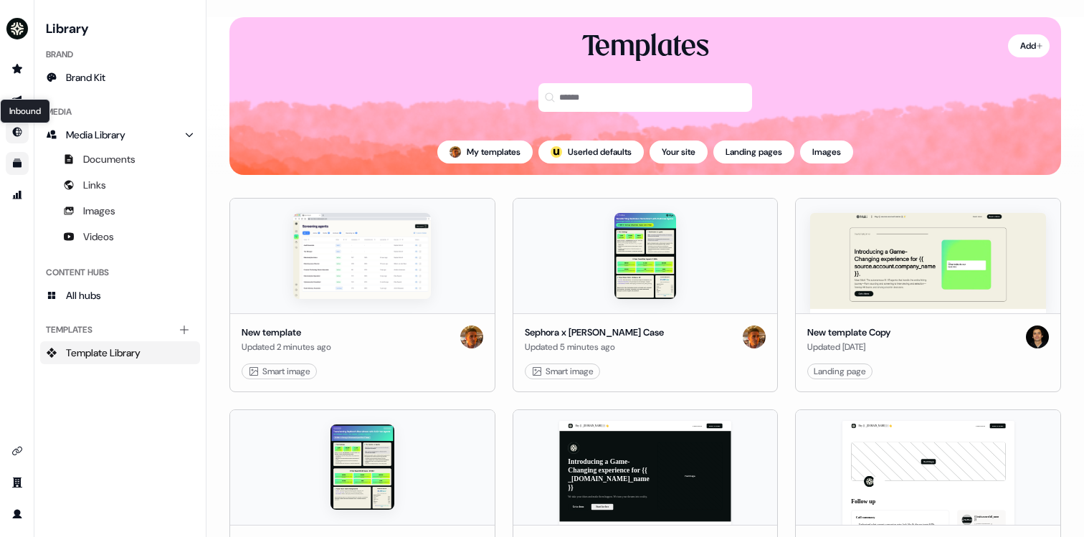
click at [15, 133] on icon "Go to Inbound" at bounding box center [17, 132] width 9 height 9
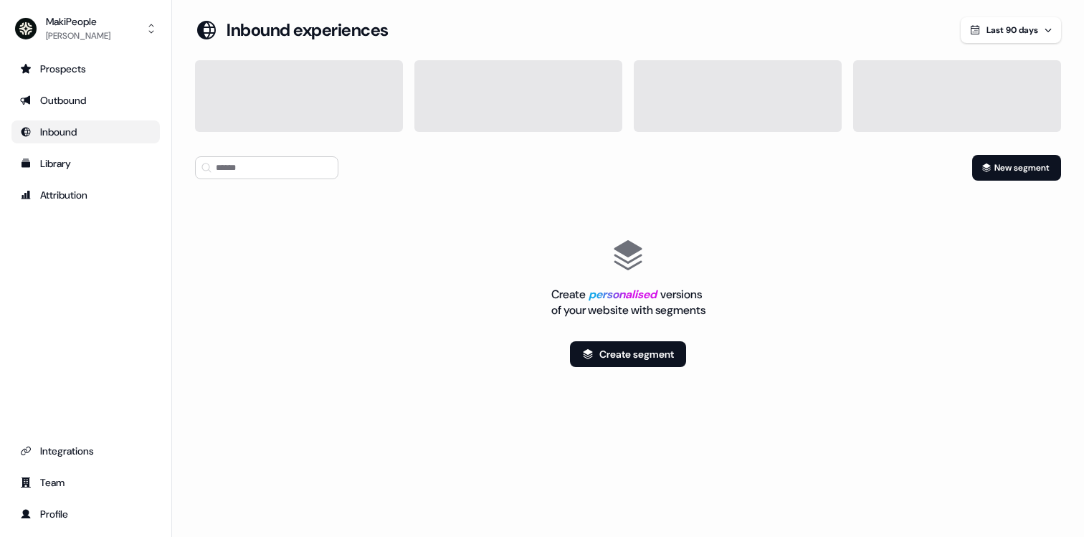
click at [65, 144] on ul "Prospects Outbound Inbound Library Attribution" at bounding box center [85, 131] width 148 height 149
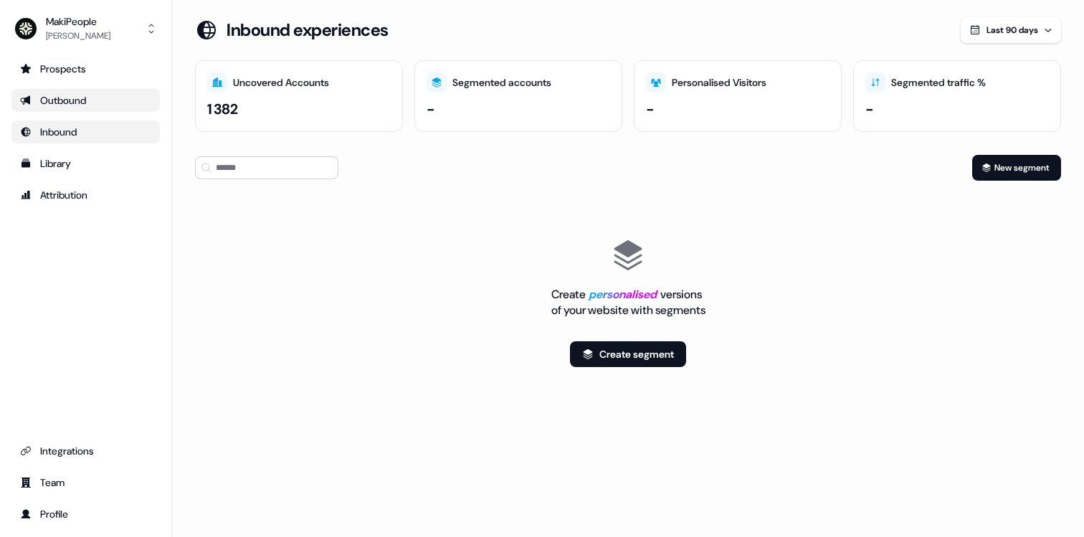
click at [70, 110] on link "Outbound" at bounding box center [85, 100] width 148 height 23
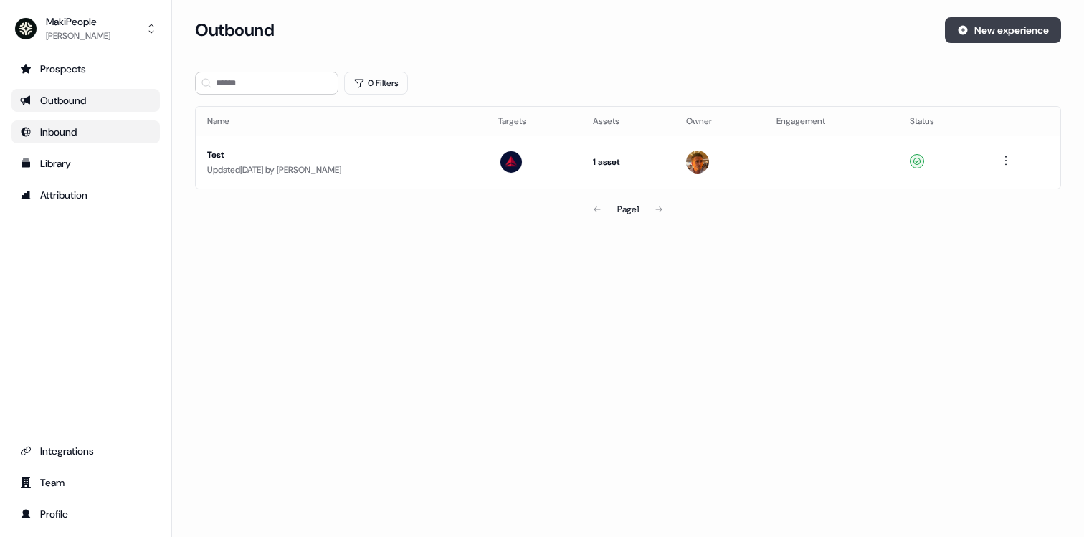
click at [990, 37] on button "New experience" at bounding box center [1003, 30] width 116 height 26
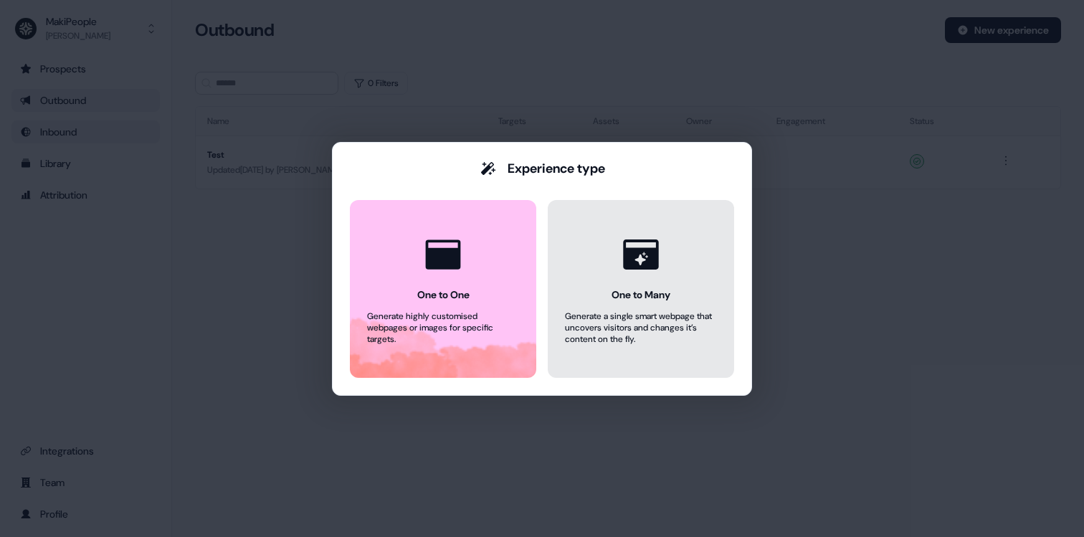
click at [582, 270] on button "One to Many Generate a single smart webpage that uncovers visitors and changes …" at bounding box center [641, 289] width 186 height 178
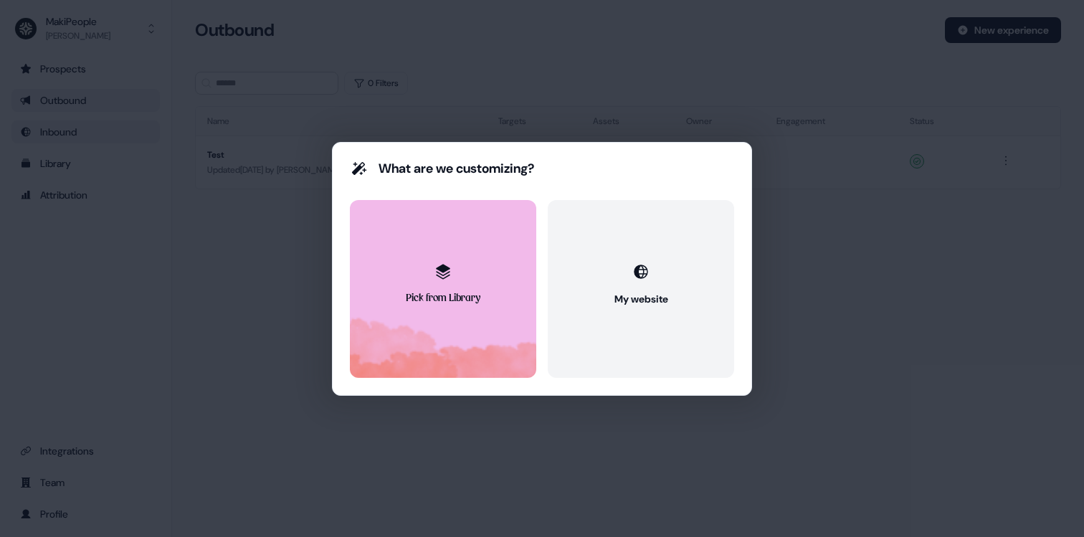
click at [502, 288] on button "Pick from Library" at bounding box center [443, 289] width 186 height 178
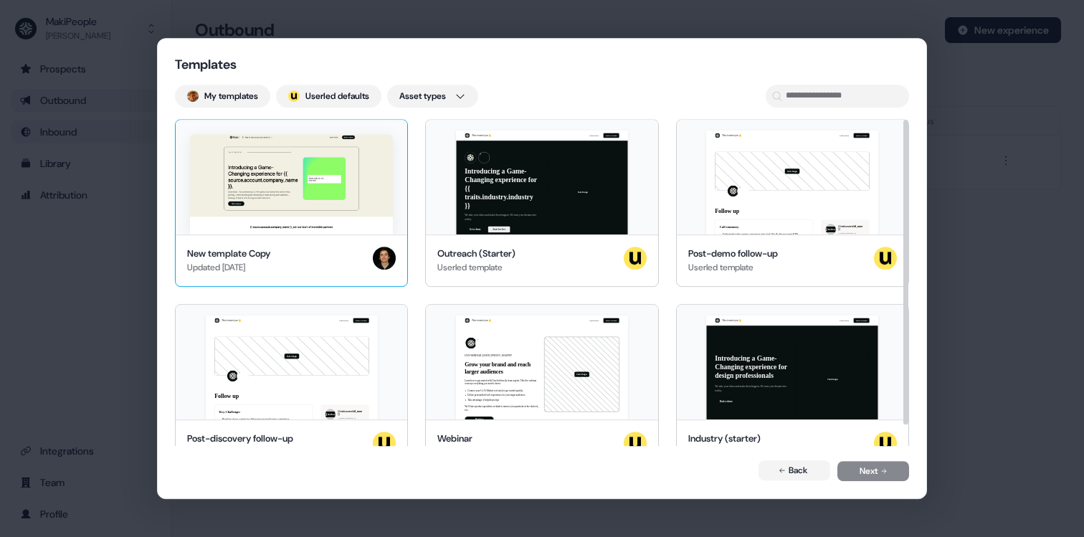
click at [323, 214] on img at bounding box center [291, 184] width 203 height 100
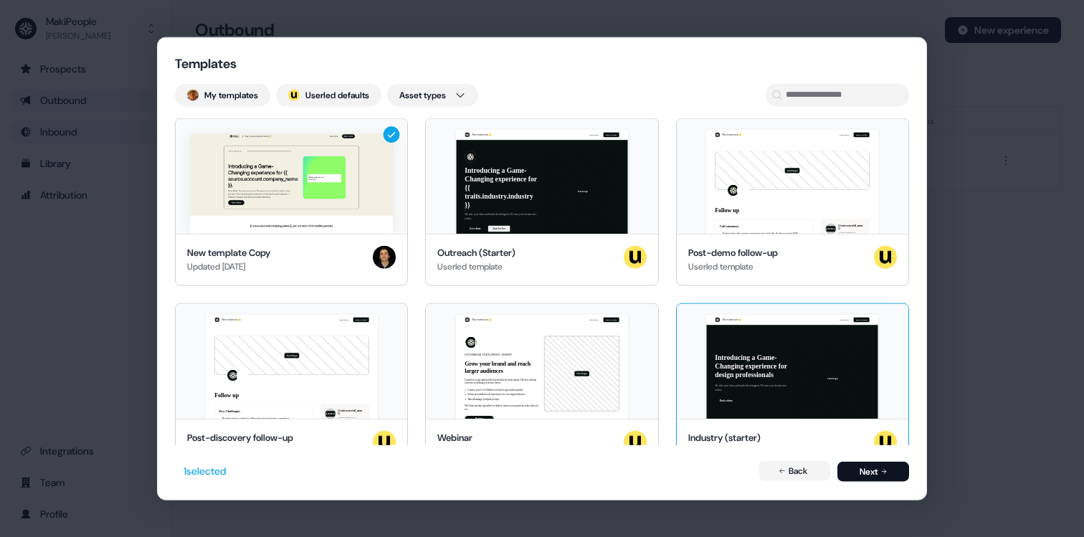
click at [872, 469] on button "Next" at bounding box center [874, 471] width 72 height 20
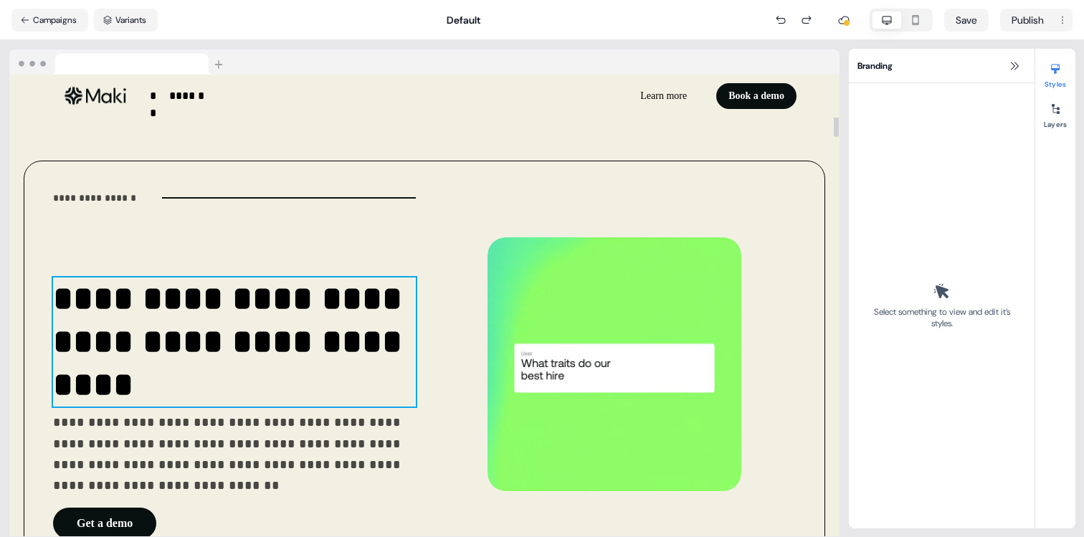
click at [241, 310] on p "**********" at bounding box center [234, 342] width 363 height 129
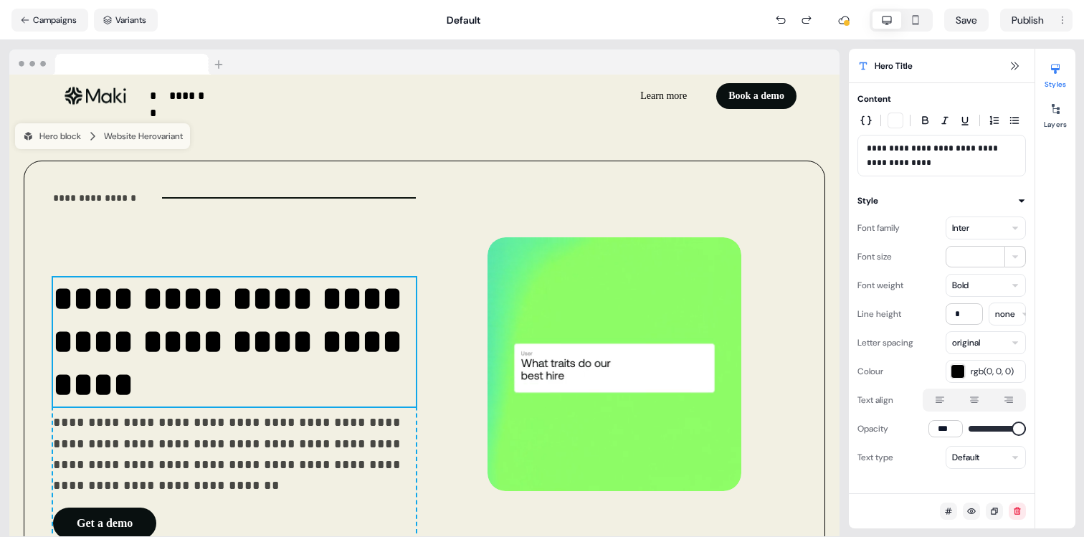
click at [1015, 233] on div "Inter" at bounding box center [986, 228] width 80 height 23
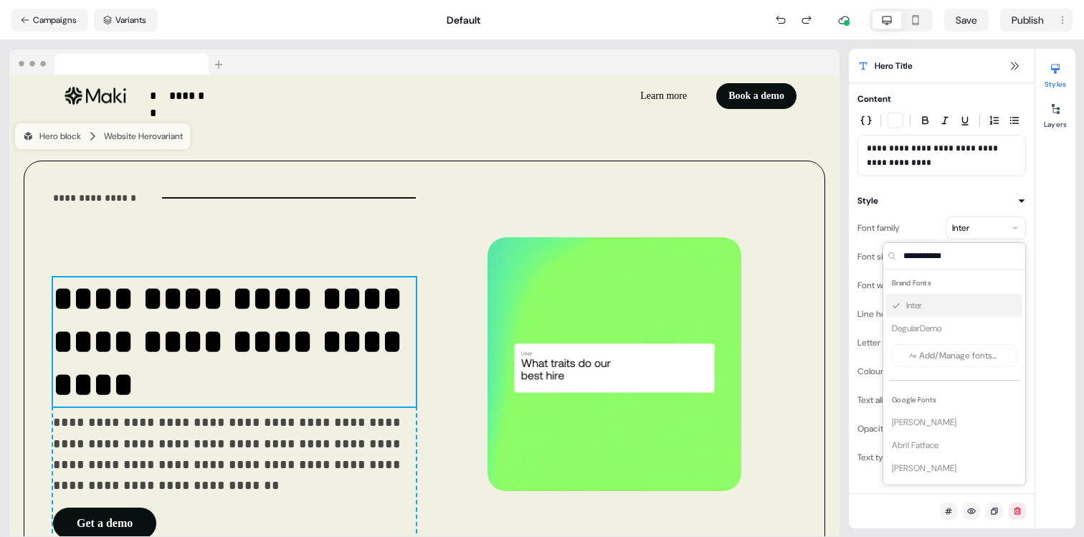
click at [957, 354] on div "Inter DegularDemo Add/Manage fonts..." at bounding box center [954, 332] width 136 height 77
click at [945, 356] on div "Inter DegularDemo Add/Manage fonts..." at bounding box center [954, 332] width 136 height 77
click at [948, 348] on div "Inter DegularDemo Add/Manage fonts..." at bounding box center [954, 332] width 136 height 77
click at [45, 24] on button "Campaigns" at bounding box center [49, 20] width 77 height 23
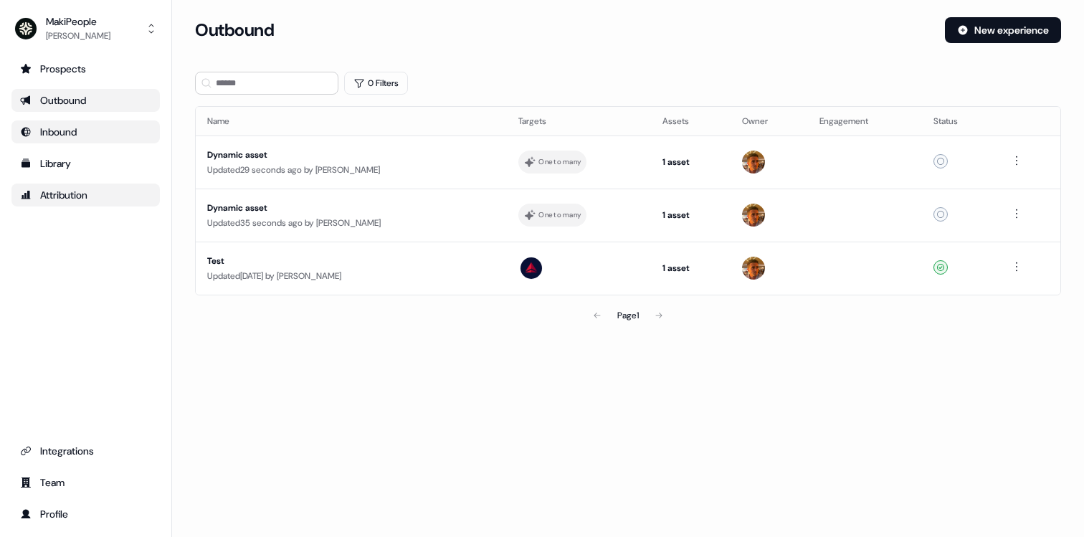
click at [71, 186] on link "Attribution" at bounding box center [85, 195] width 148 height 23
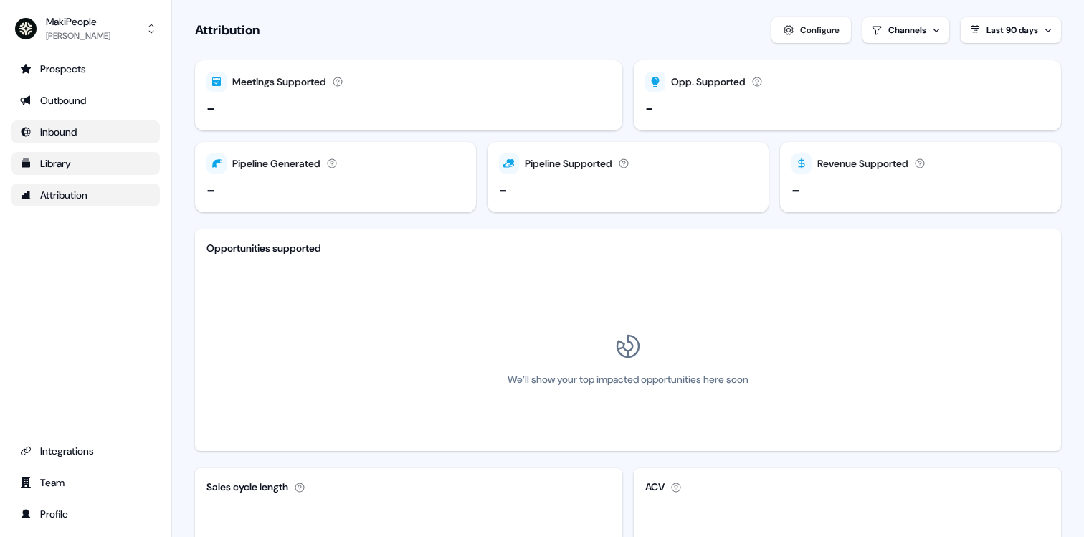
click at [86, 169] on div "Library" at bounding box center [85, 163] width 131 height 14
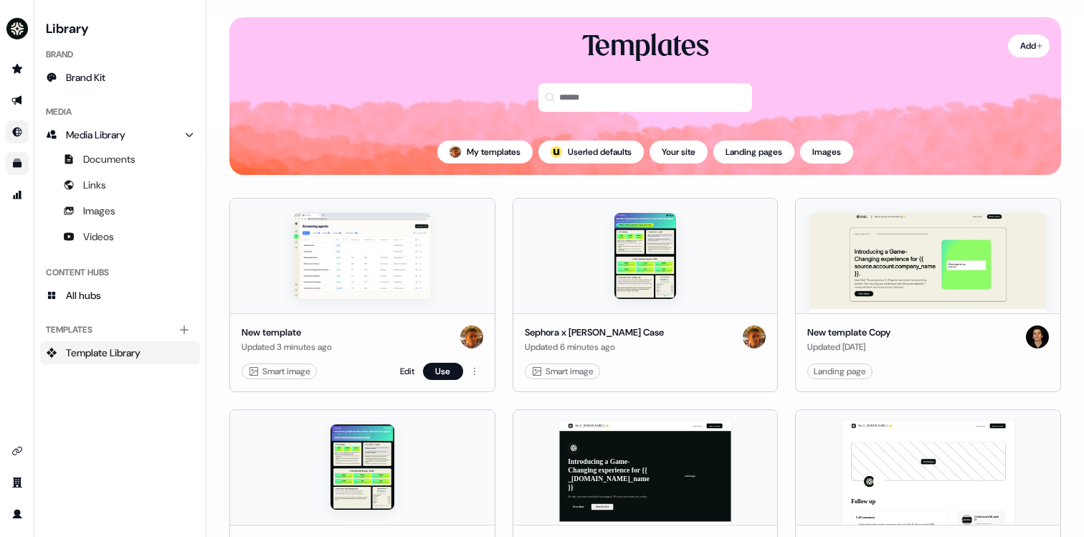
click at [319, 280] on img at bounding box center [362, 256] width 138 height 86
click at [340, 352] on div "New template Updated 3 minutes ago" at bounding box center [363, 340] width 242 height 29
click at [399, 306] on div at bounding box center [362, 256] width 265 height 115
click at [404, 370] on link "Edit" at bounding box center [407, 371] width 14 height 14
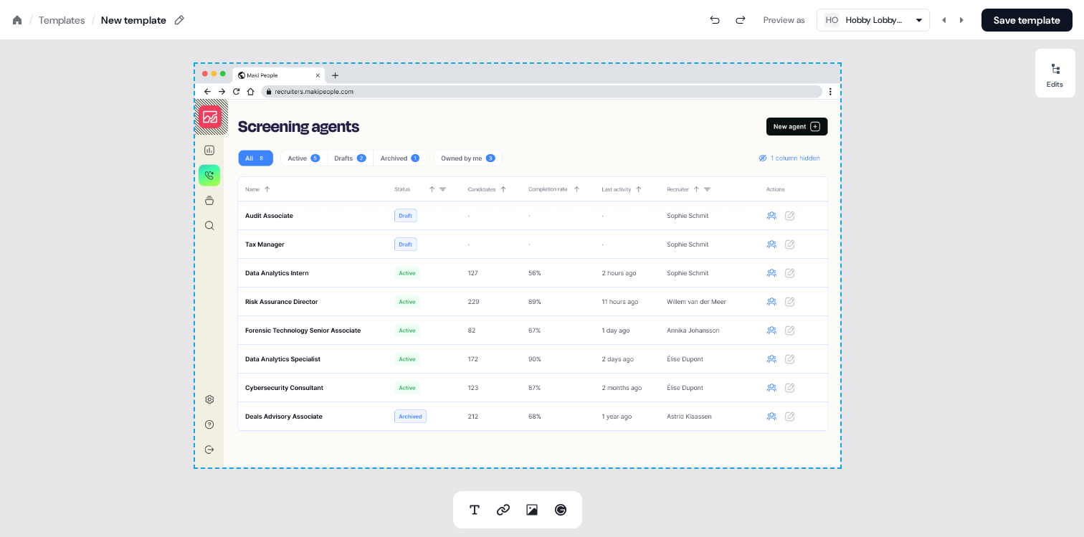
click at [19, 22] on icon at bounding box center [17, 19] width 9 height 9
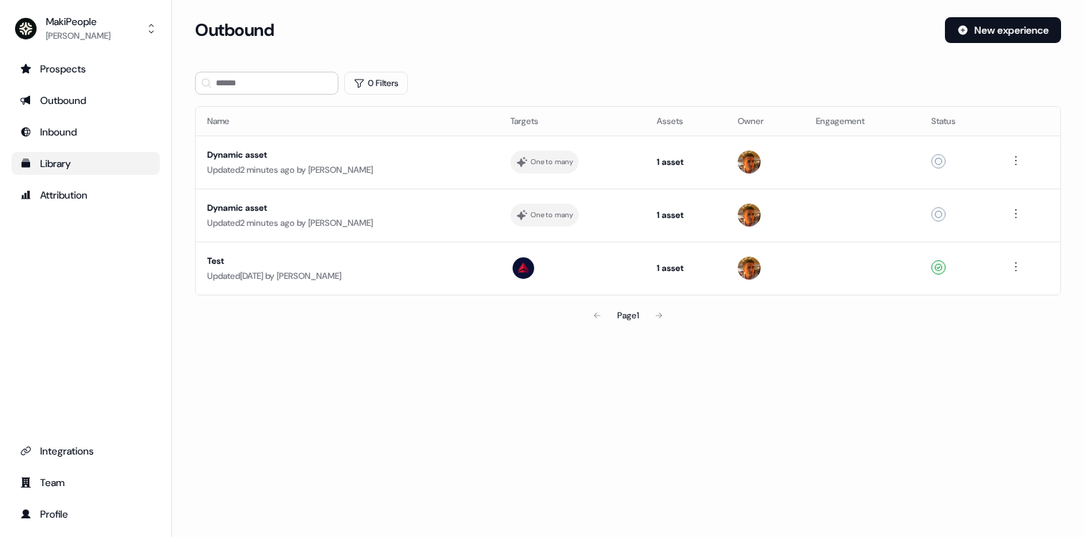
click at [80, 174] on link "Library" at bounding box center [85, 163] width 148 height 23
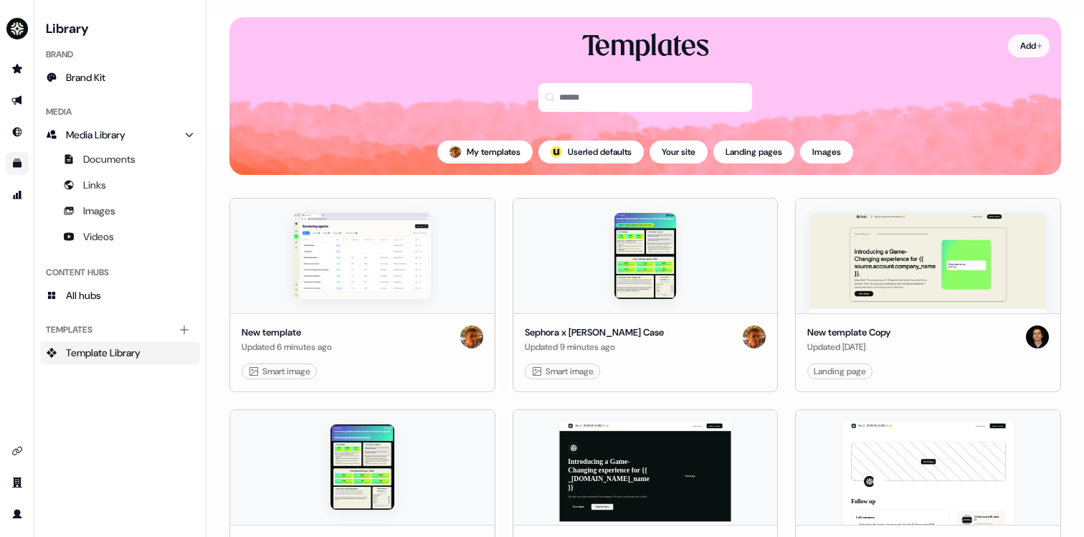
click at [1017, 52] on html "For the best experience switch devices to a bigger screen. Go to [DOMAIN_NAME] …" at bounding box center [542, 268] width 1084 height 537
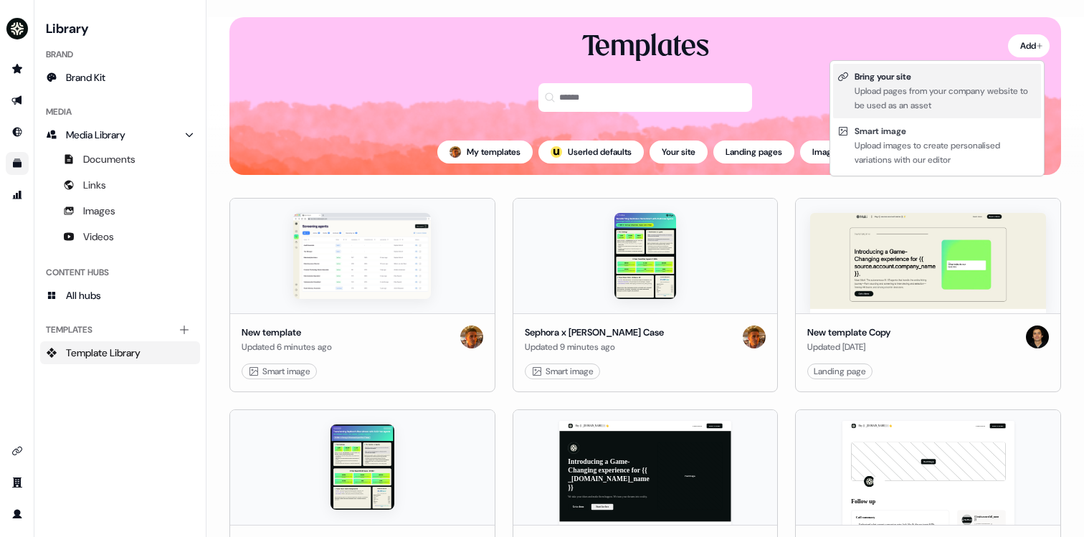
click at [912, 92] on div "Upload pages from your company website to be used as an asset" at bounding box center [946, 98] width 182 height 29
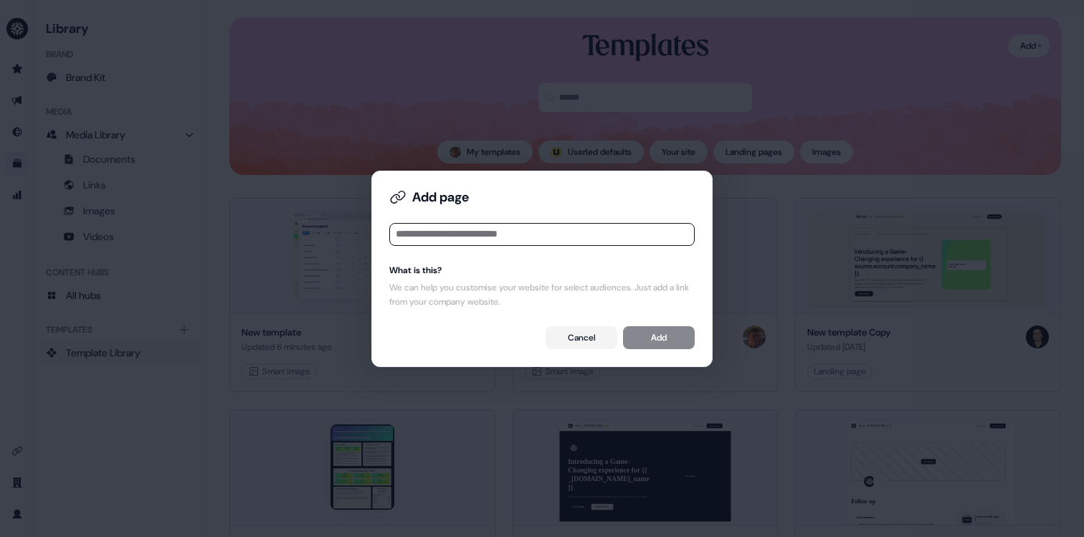
type input "**********"
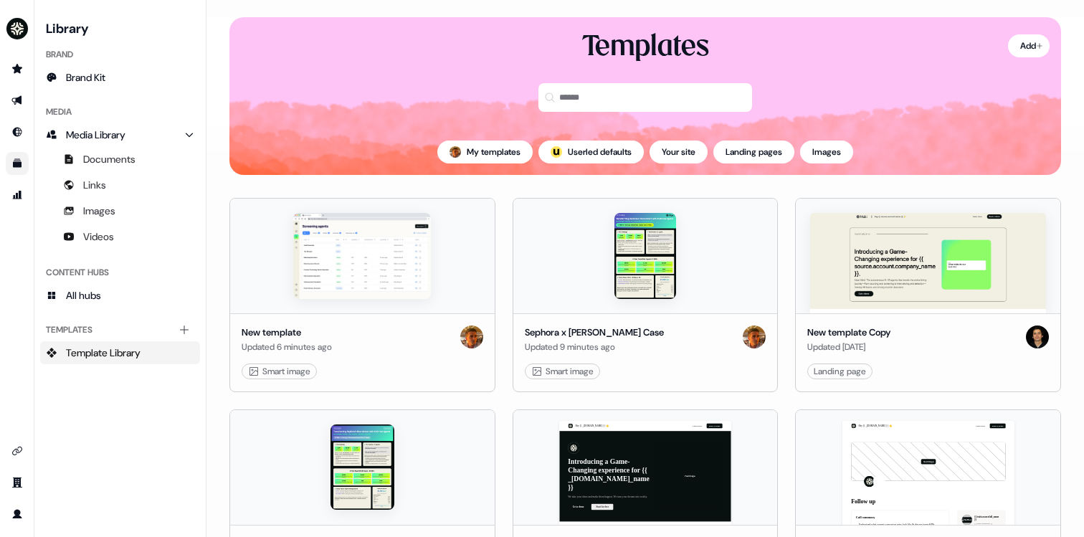
click at [1011, 59] on div "Templates" at bounding box center [645, 79] width 832 height 100
click at [1012, 51] on html "For the best experience switch devices to a bigger screen. Go to [DOMAIN_NAME] …" at bounding box center [542, 268] width 1084 height 537
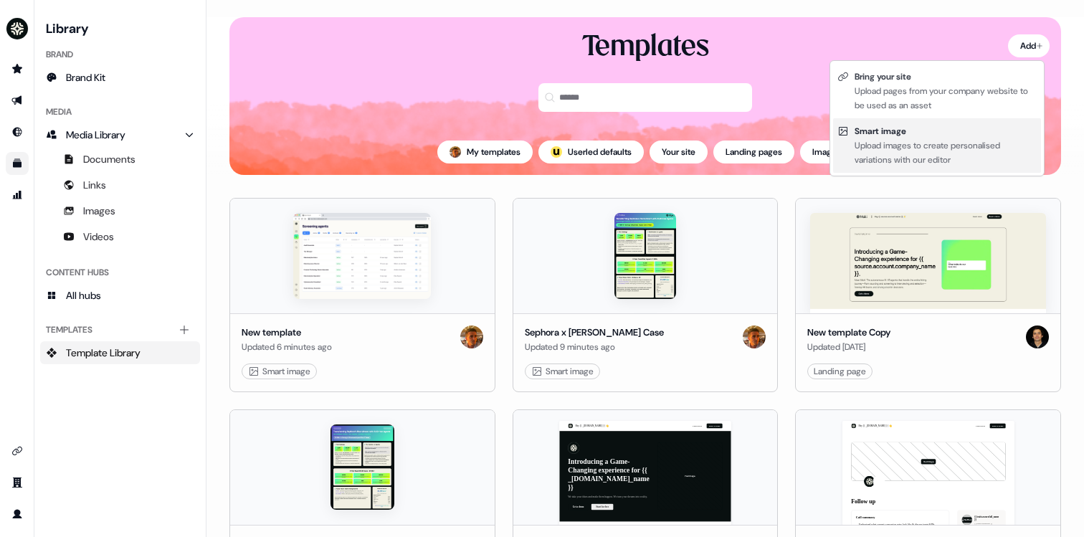
click at [881, 136] on div "Smart image" at bounding box center [946, 131] width 182 height 14
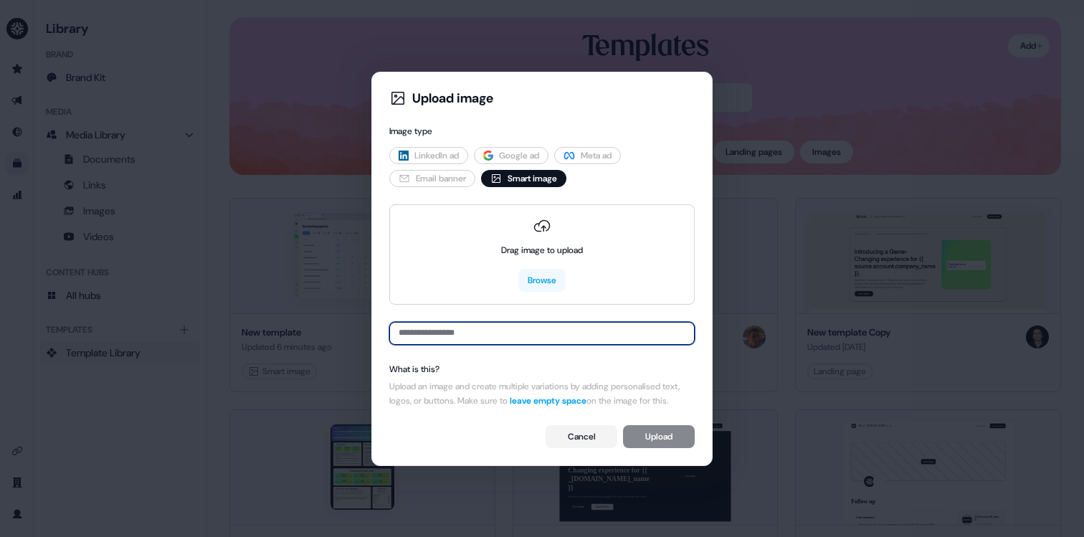
click at [520, 332] on input at bounding box center [541, 333] width 305 height 23
paste input "**********"
type input "**********"
click at [653, 364] on div "**********" at bounding box center [542, 269] width 317 height 370
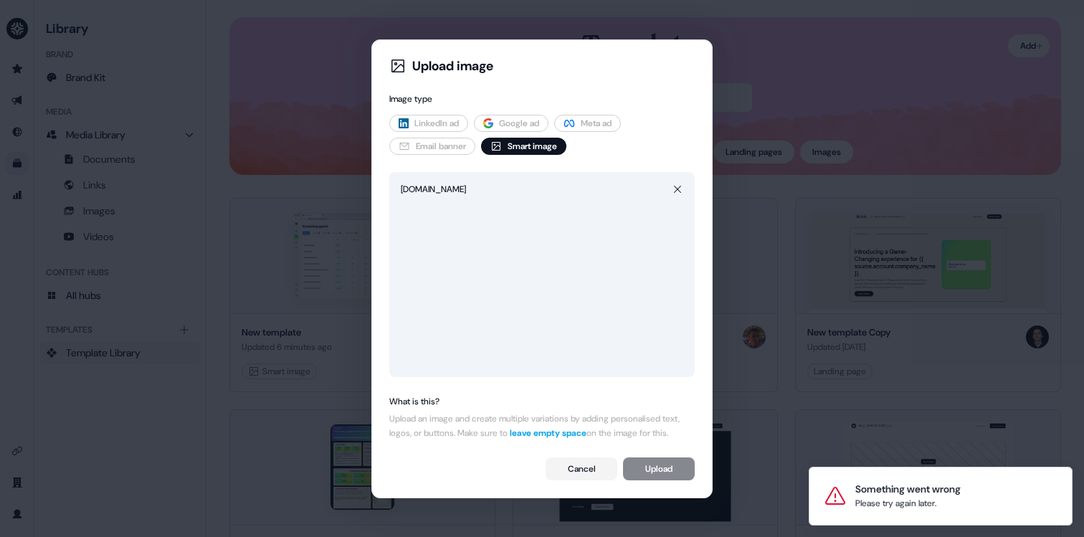
click at [425, 141] on span "Email banner" at bounding box center [441, 146] width 50 height 14
click at [493, 141] on button "Smart image" at bounding box center [523, 146] width 85 height 17
click at [675, 184] on icon at bounding box center [677, 189] width 11 height 11
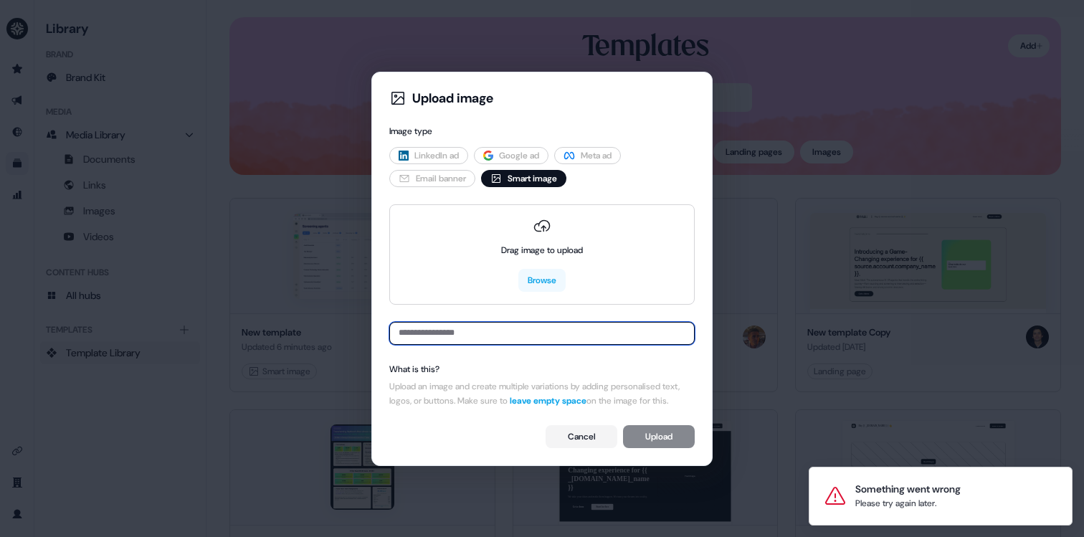
click at [517, 326] on input at bounding box center [541, 333] width 305 height 23
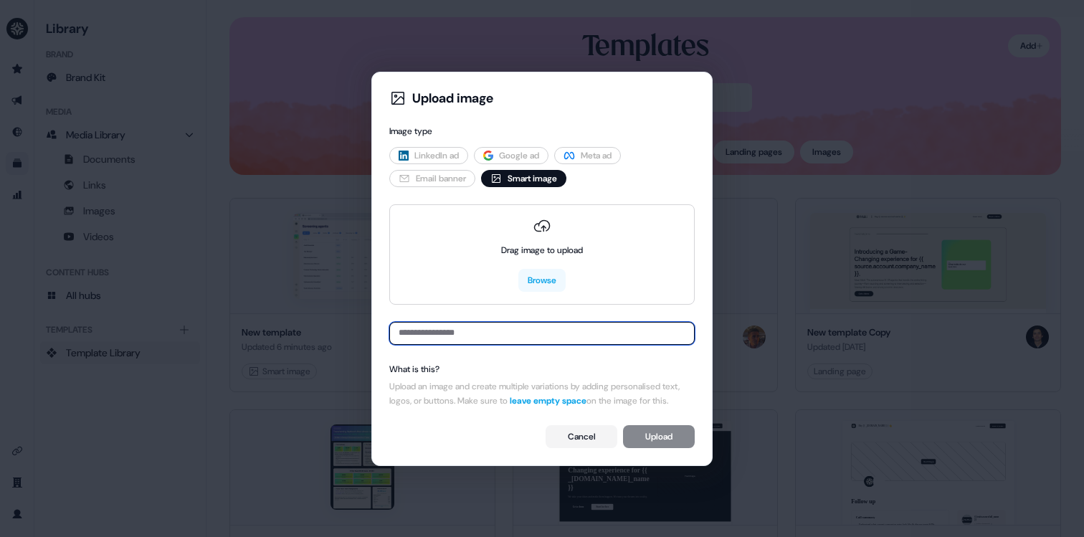
paste input "**********"
type input "**********"
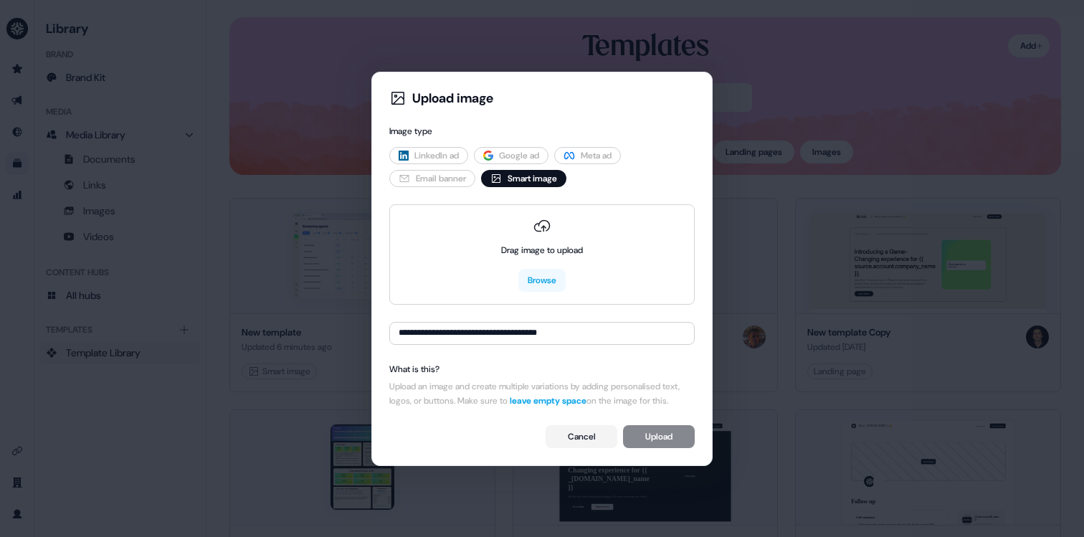
click at [542, 343] on div "**********" at bounding box center [542, 269] width 317 height 370
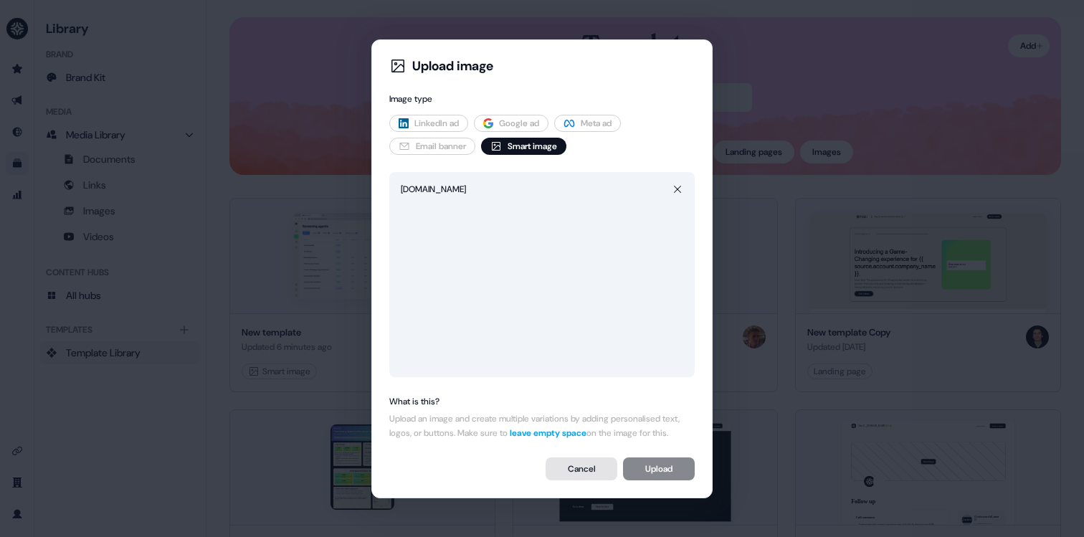
click at [590, 469] on button "Cancel" at bounding box center [582, 468] width 72 height 23
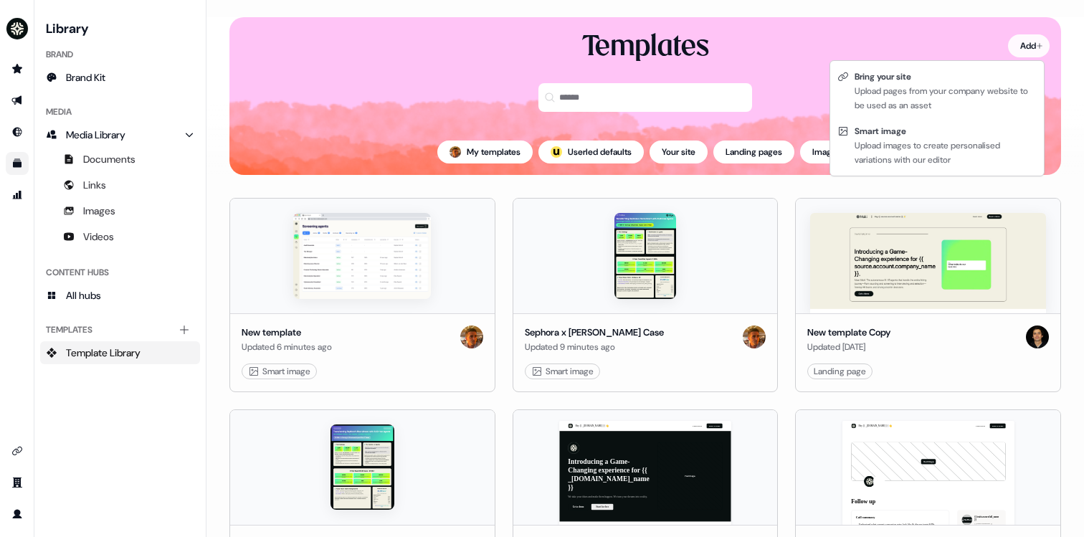
click at [1027, 38] on html "For the best experience switch devices to a bigger screen. Go to [DOMAIN_NAME] …" at bounding box center [542, 268] width 1084 height 537
click at [1023, 40] on html "For the best experience switch devices to a bigger screen. Go to [DOMAIN_NAME] …" at bounding box center [542, 268] width 1084 height 537
click at [1023, 45] on html "For the best experience switch devices to a bigger screen. Go to [DOMAIN_NAME] …" at bounding box center [542, 268] width 1084 height 537
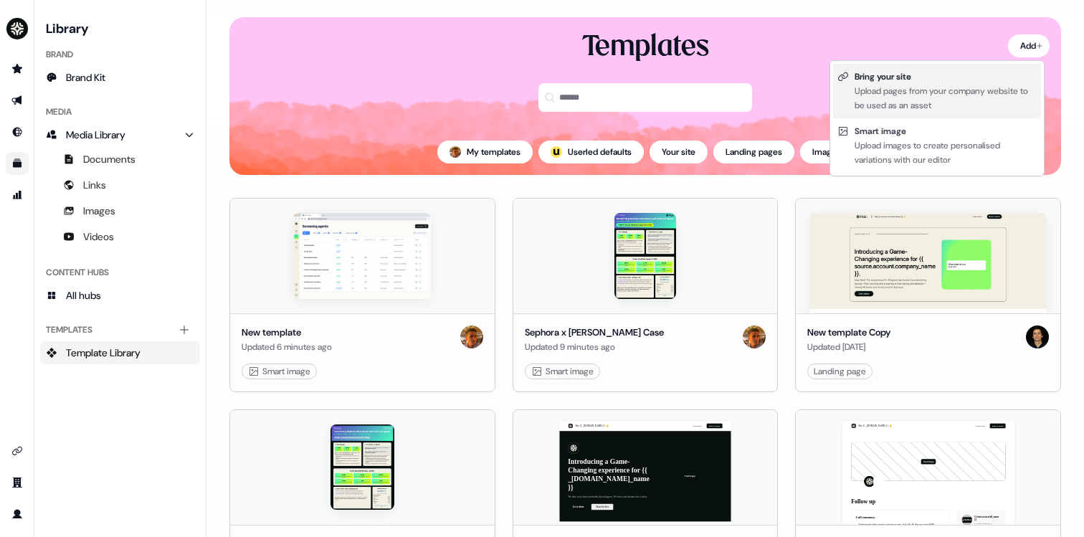
click at [957, 67] on div "Bring your site Upload pages from your company website to be used as an asset" at bounding box center [937, 91] width 208 height 54
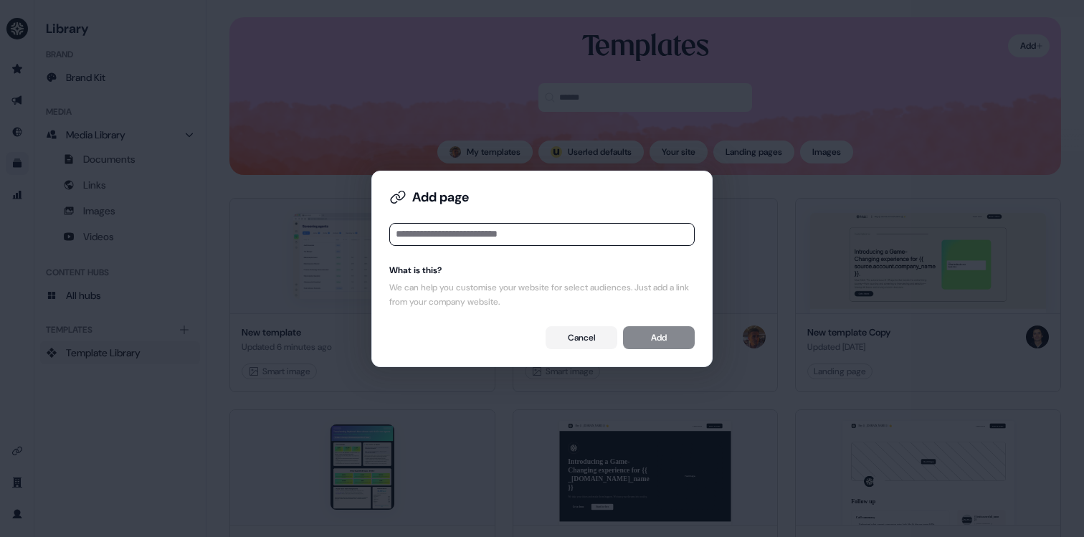
type input "**********"
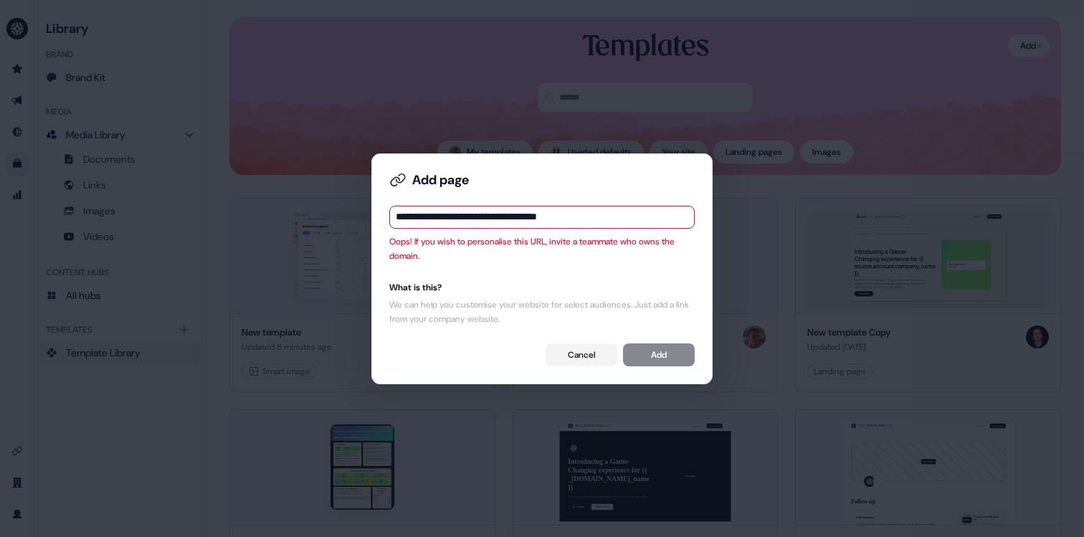
click at [431, 219] on input "**********" at bounding box center [541, 217] width 305 height 23
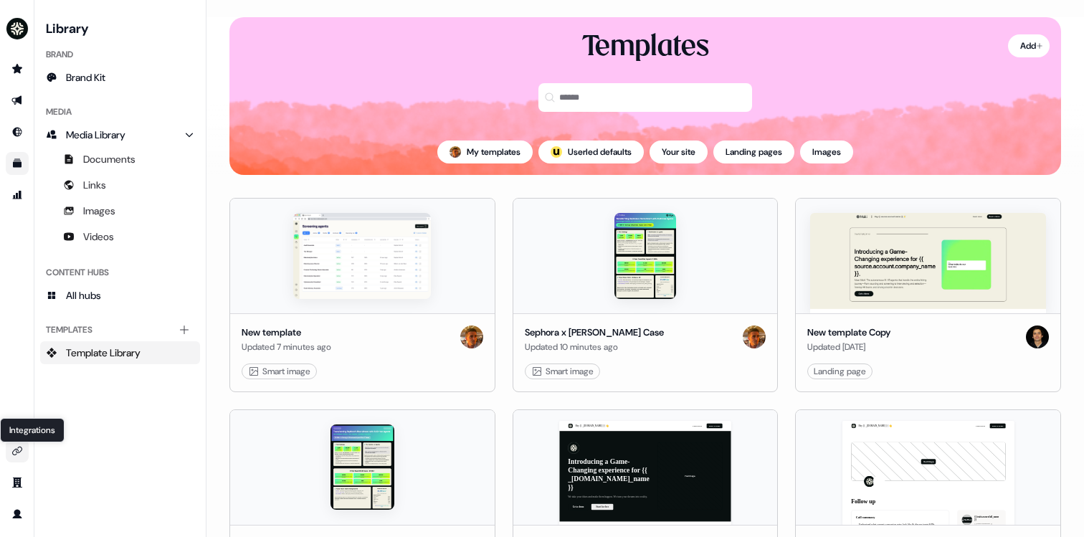
click at [22, 450] on icon "Go to integrations" at bounding box center [16, 450] width 11 height 11
click at [402, 371] on link "Edit" at bounding box center [407, 371] width 14 height 14
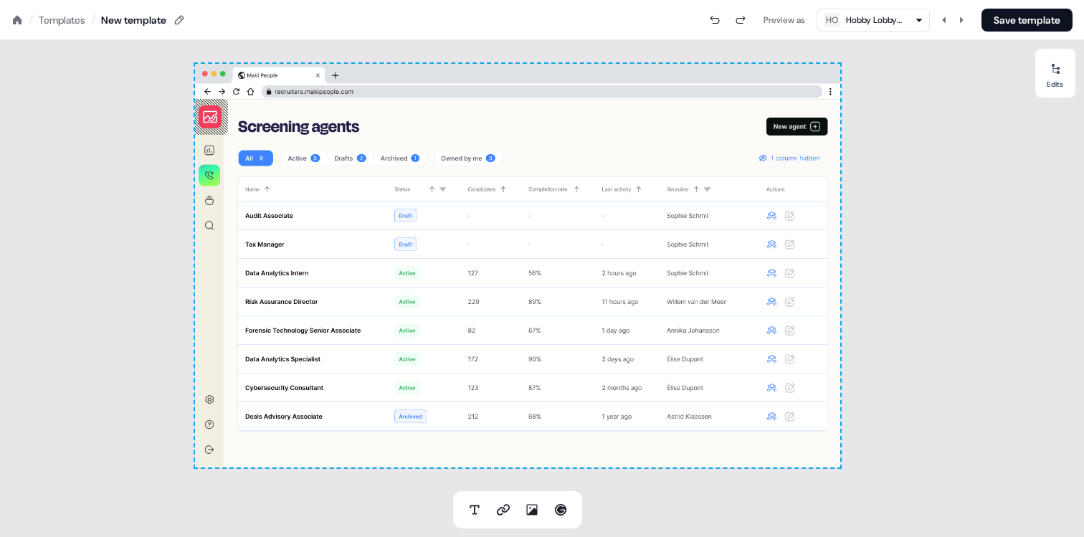
click at [275, 125] on div "To pick up a draggable item, press the space bar. While dragging, use the arrow…" at bounding box center [517, 266] width 645 height 404
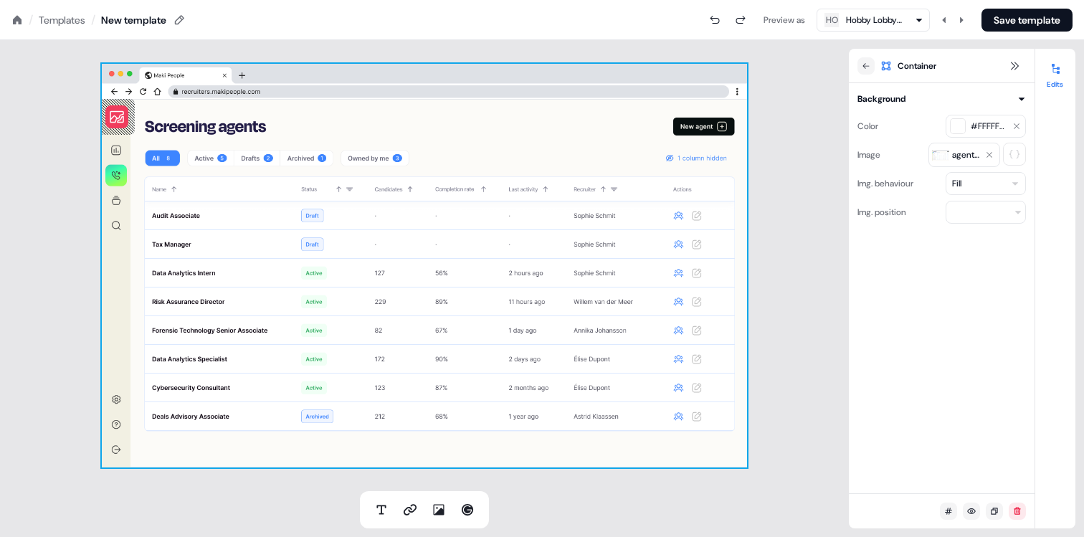
click at [117, 118] on icon at bounding box center [116, 116] width 17 height 17
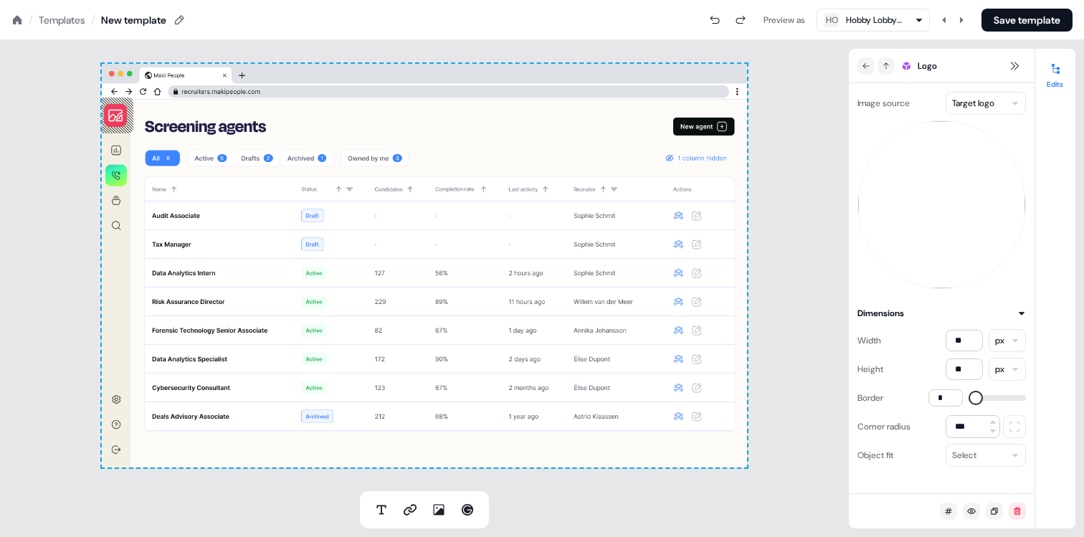
click at [171, 128] on div "To pick up a draggable item, press the space bar. While dragging, use the arrow…" at bounding box center [424, 266] width 645 height 404
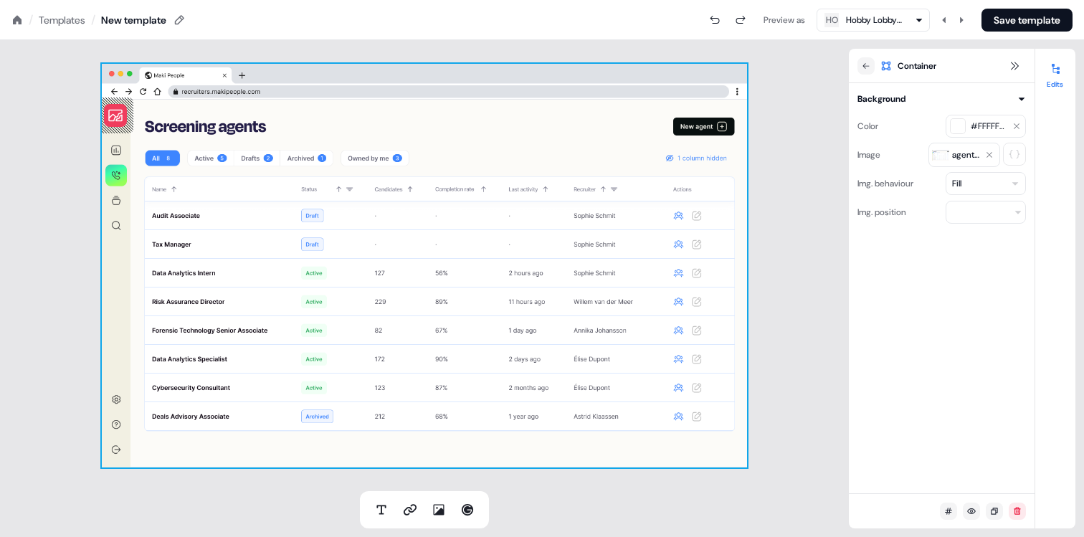
click at [217, 136] on div "To pick up a draggable item, press the space bar. While dragging, use the arrow…" at bounding box center [424, 266] width 645 height 404
